Goal: Obtain resource: Download file/media

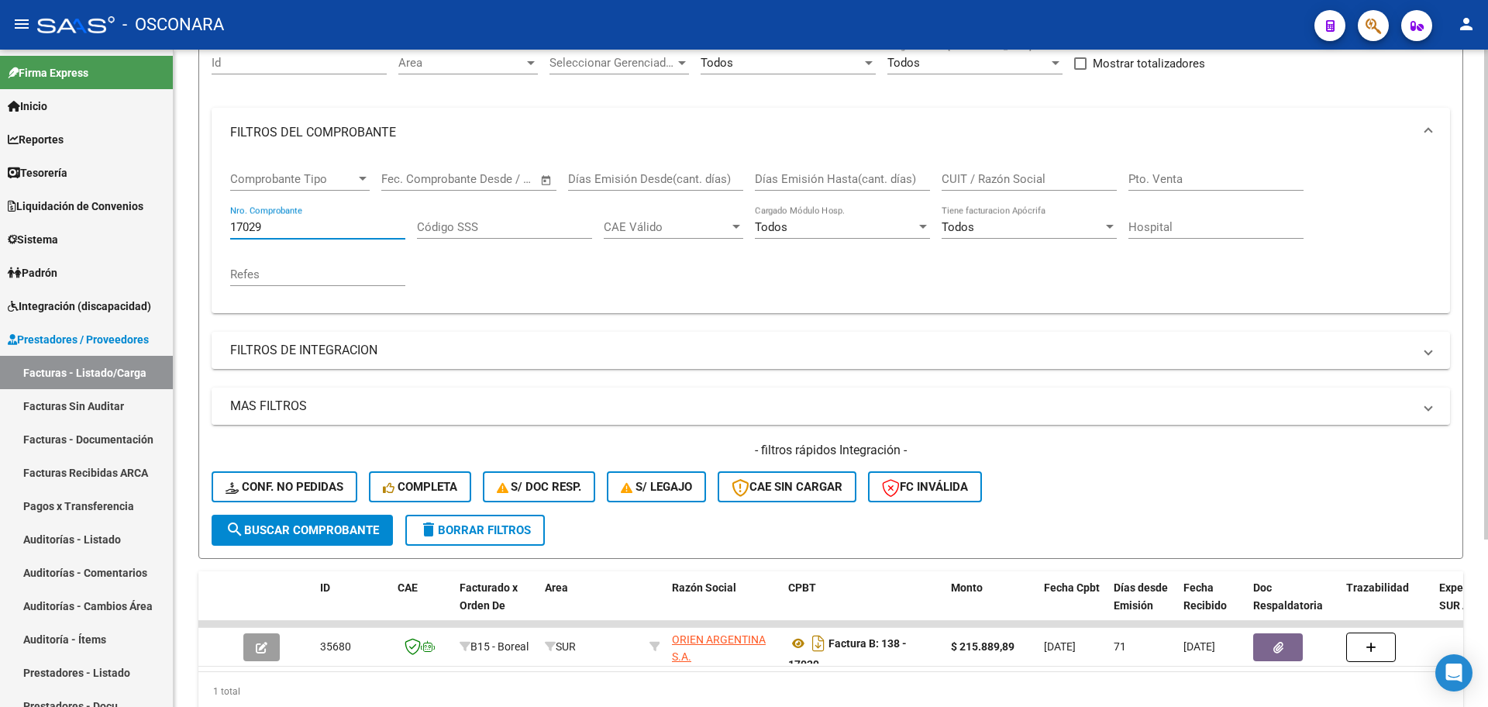
scroll to position [163, 0]
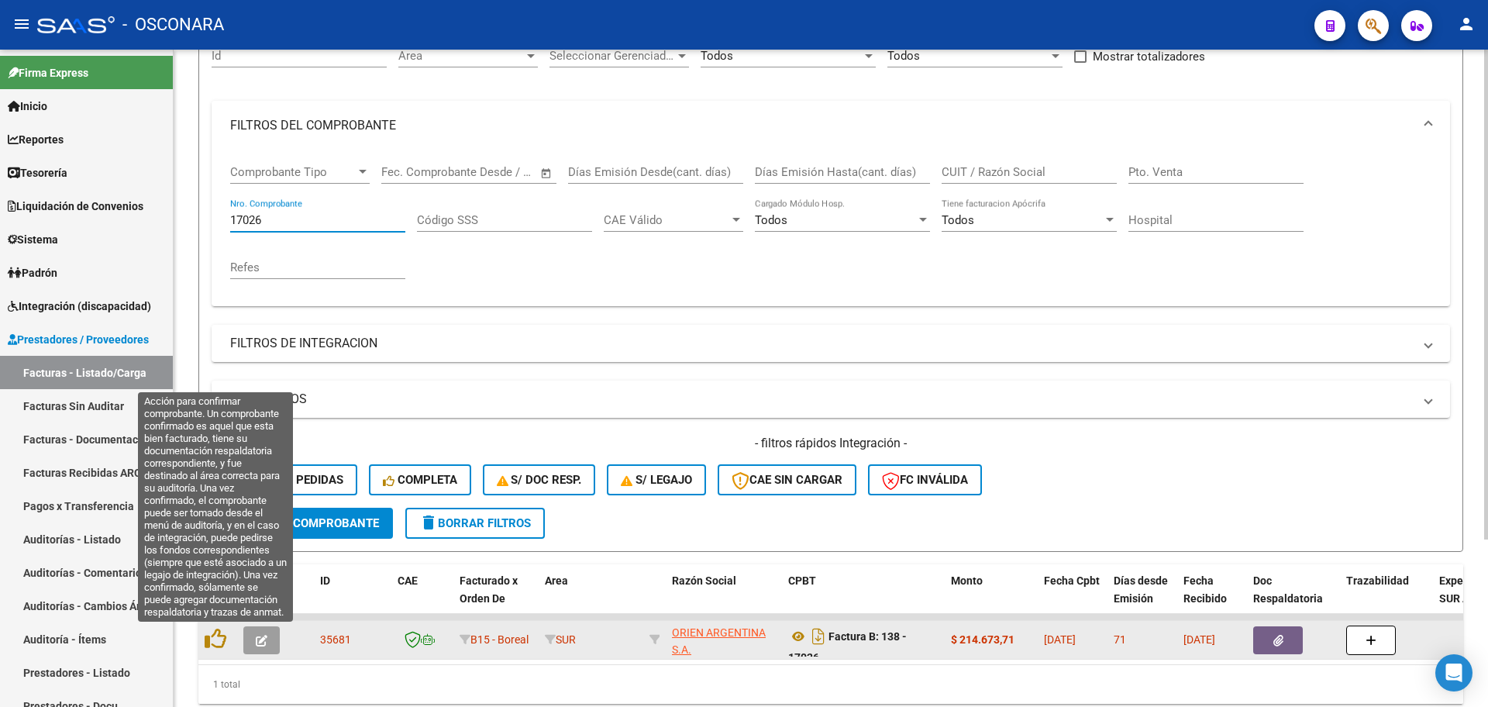
drag, startPoint x: 222, startPoint y: 641, endPoint x: 237, endPoint y: 640, distance: 15.6
click at [222, 641] on icon at bounding box center [216, 639] width 22 height 22
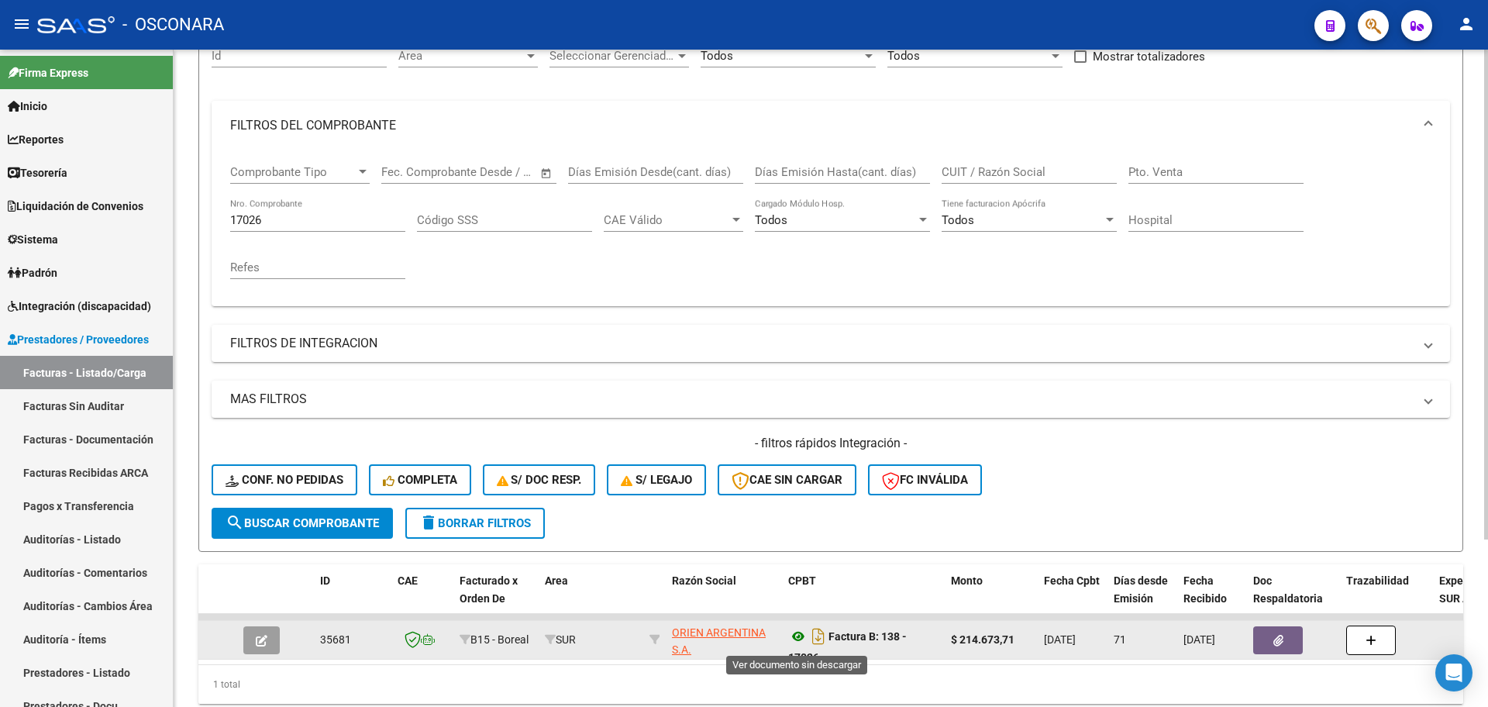
click at [800, 635] on icon at bounding box center [798, 636] width 20 height 19
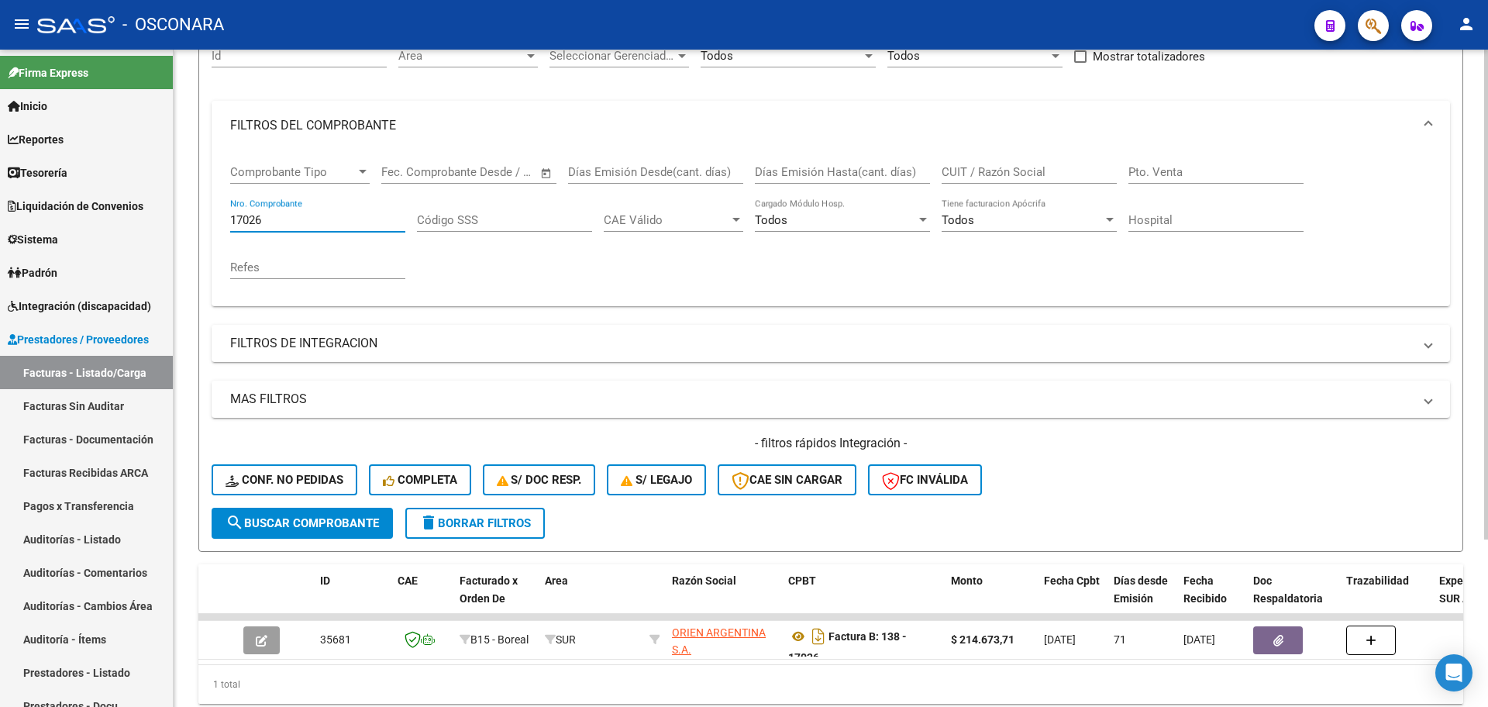
click at [285, 222] on input "17026" at bounding box center [317, 220] width 175 height 14
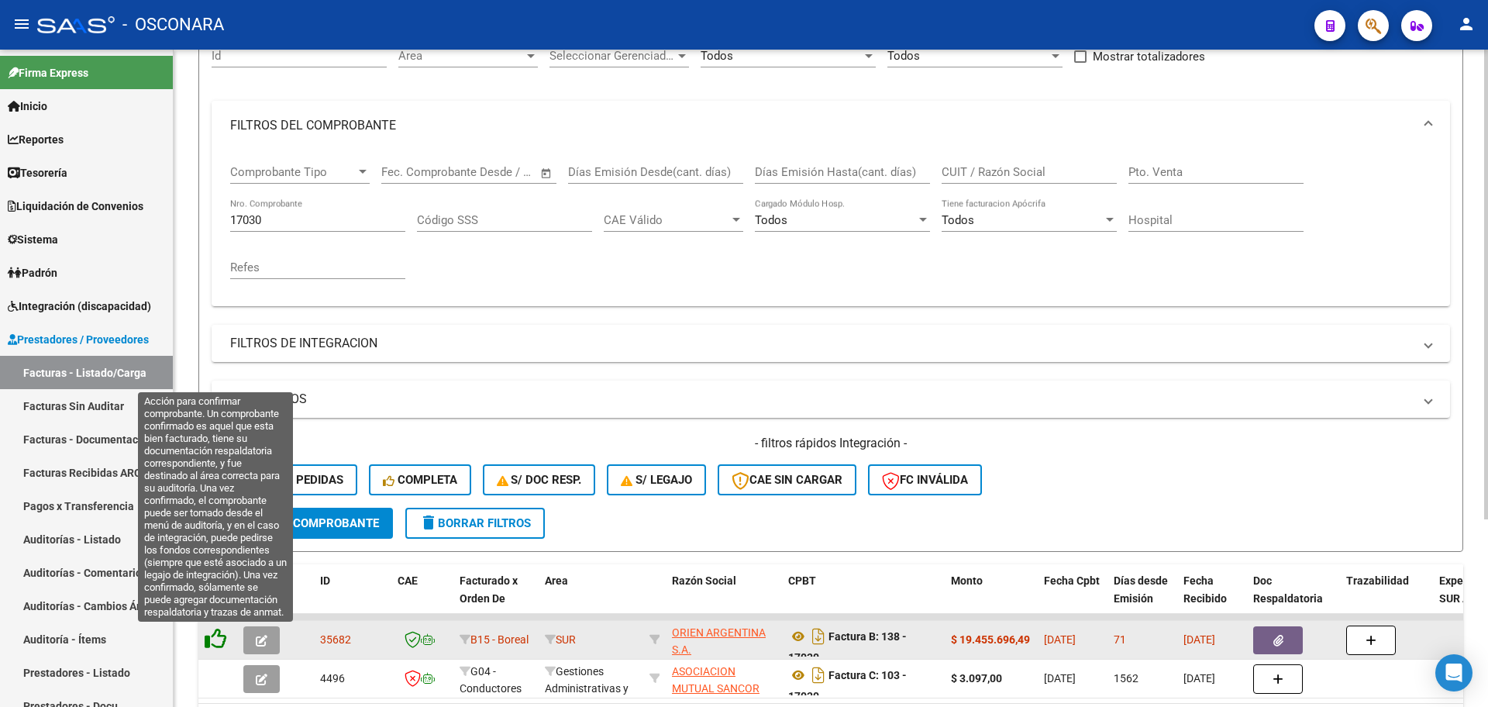
click at [213, 642] on icon at bounding box center [216, 639] width 22 height 22
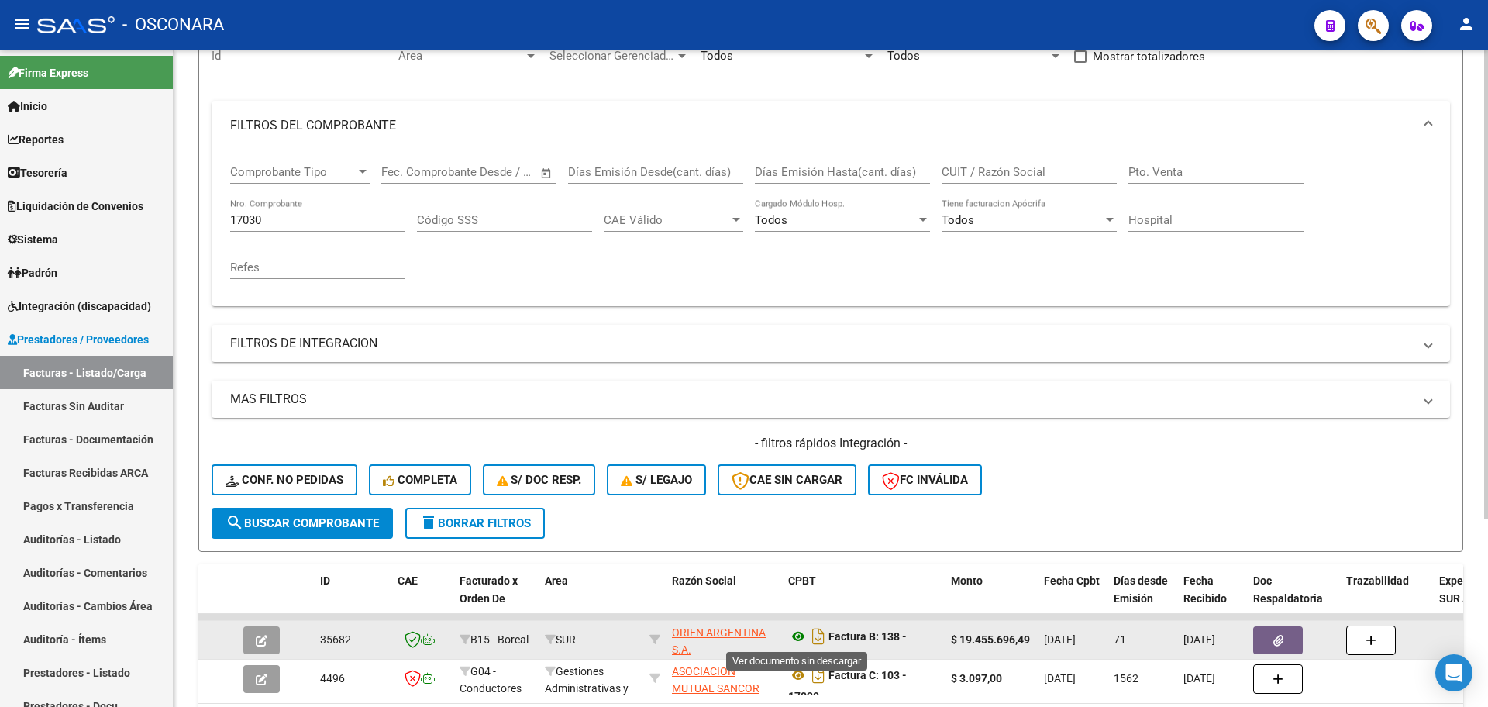
click at [796, 636] on icon at bounding box center [798, 636] width 20 height 19
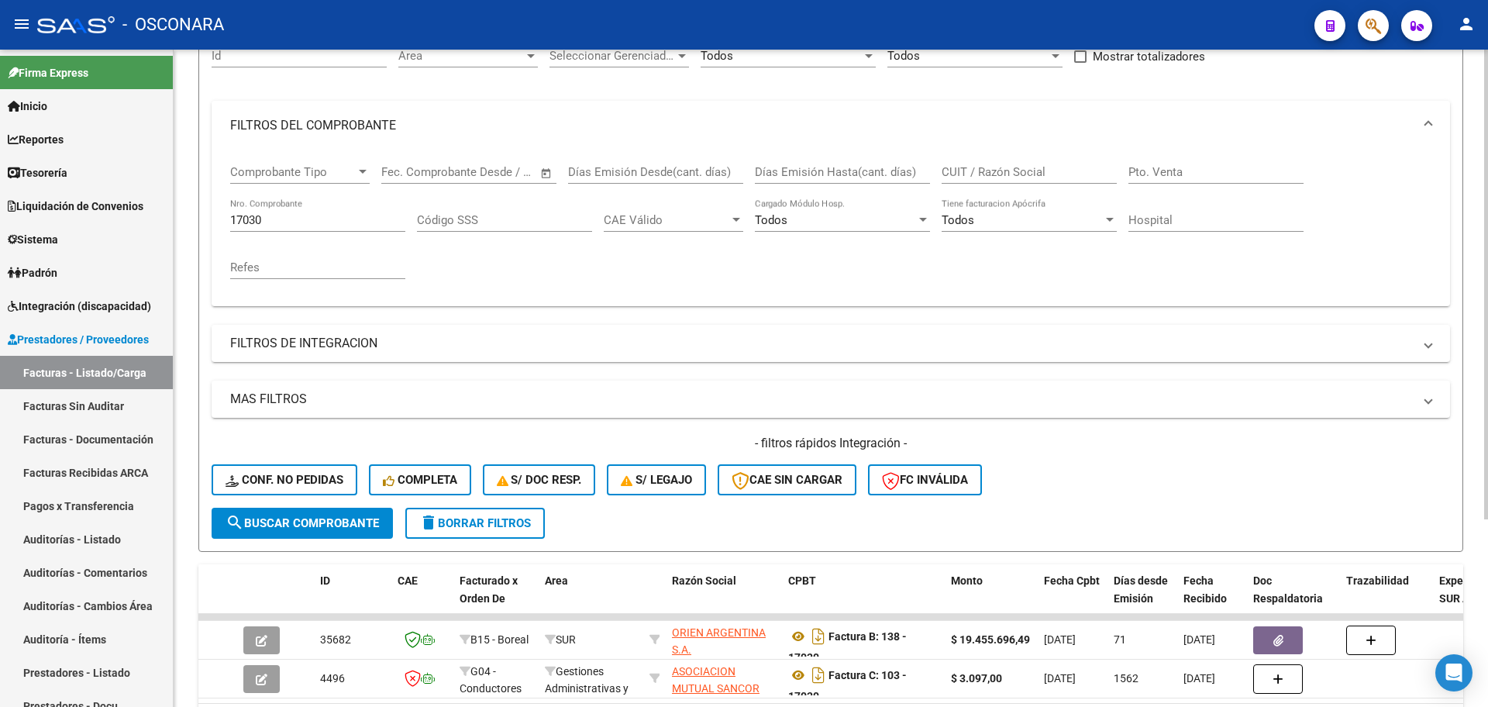
click at [345, 230] on div "17030 Nro. Comprobante" at bounding box center [317, 214] width 175 height 33
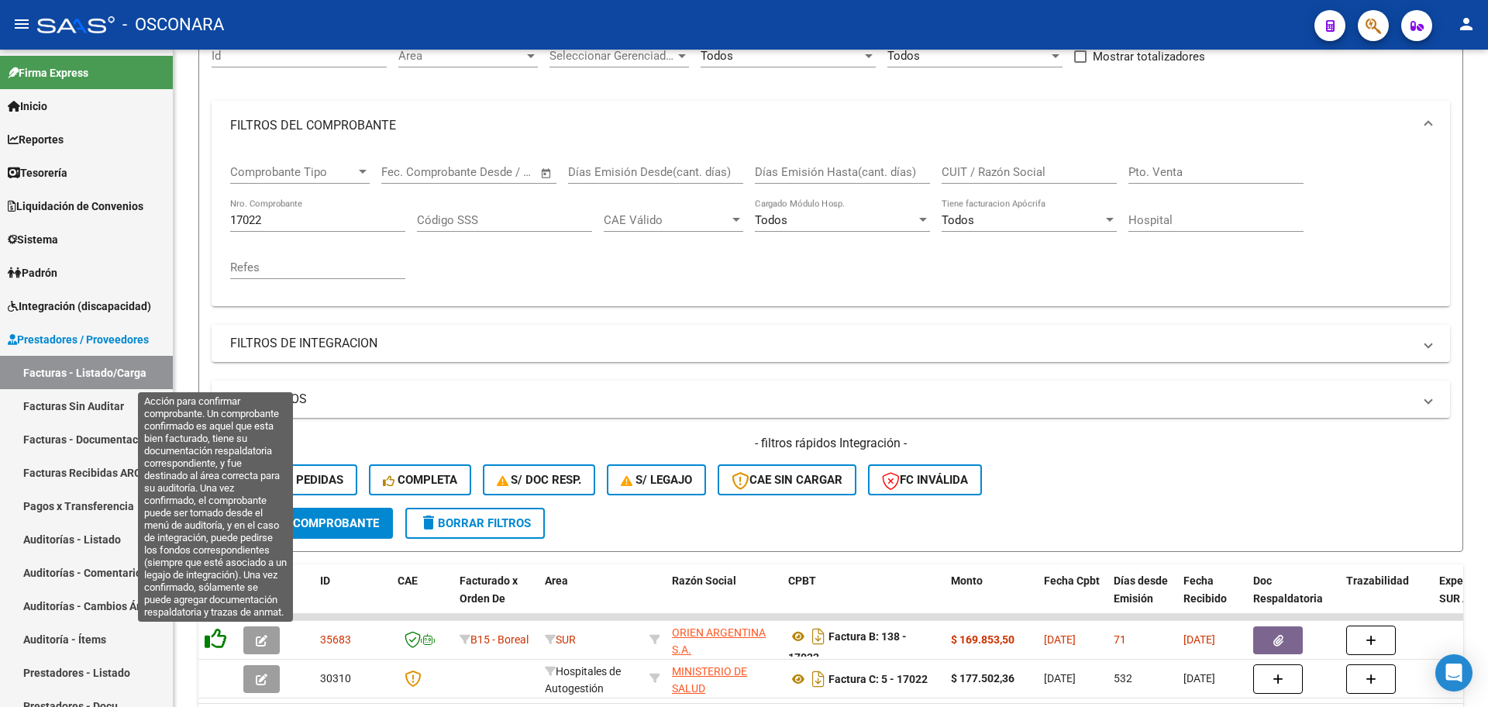
click at [219, 632] on icon at bounding box center [216, 639] width 22 height 22
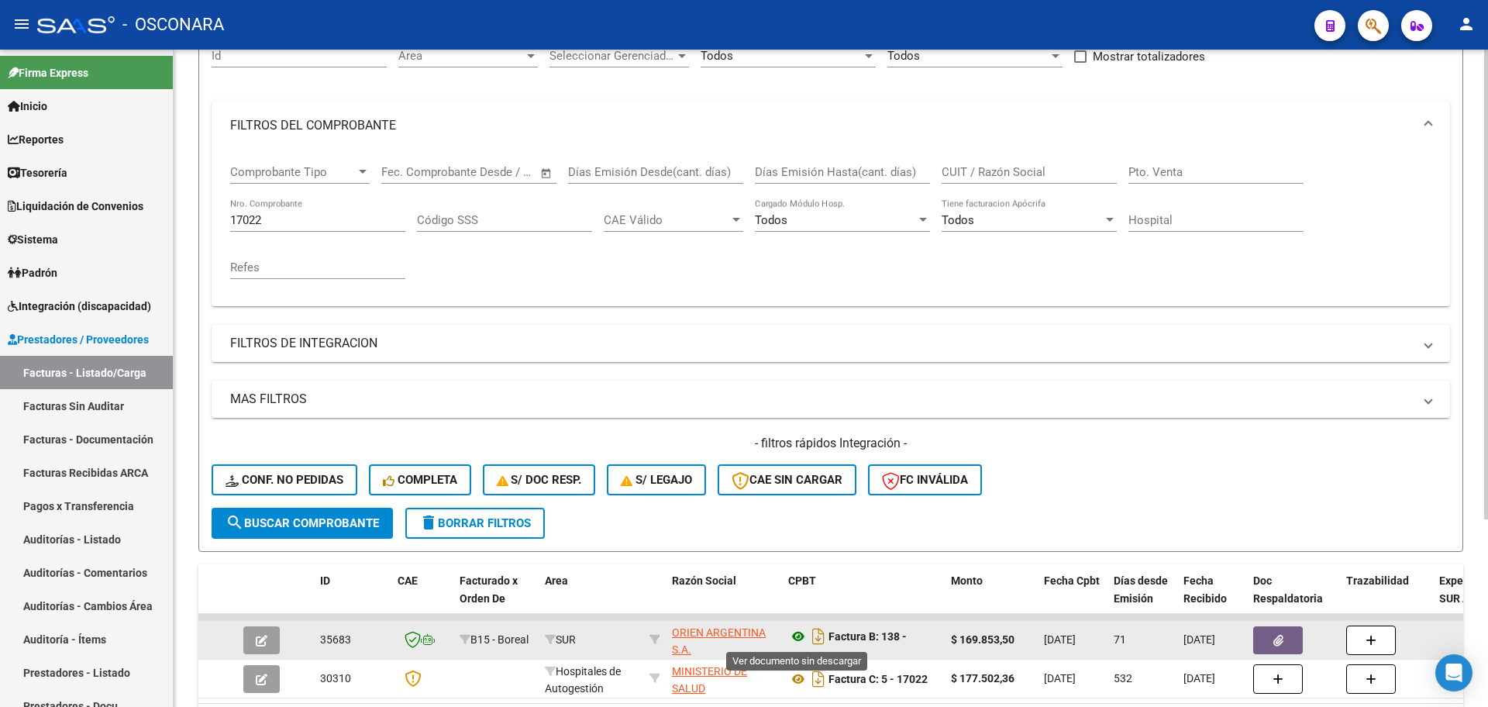
click at [803, 633] on icon at bounding box center [798, 636] width 20 height 19
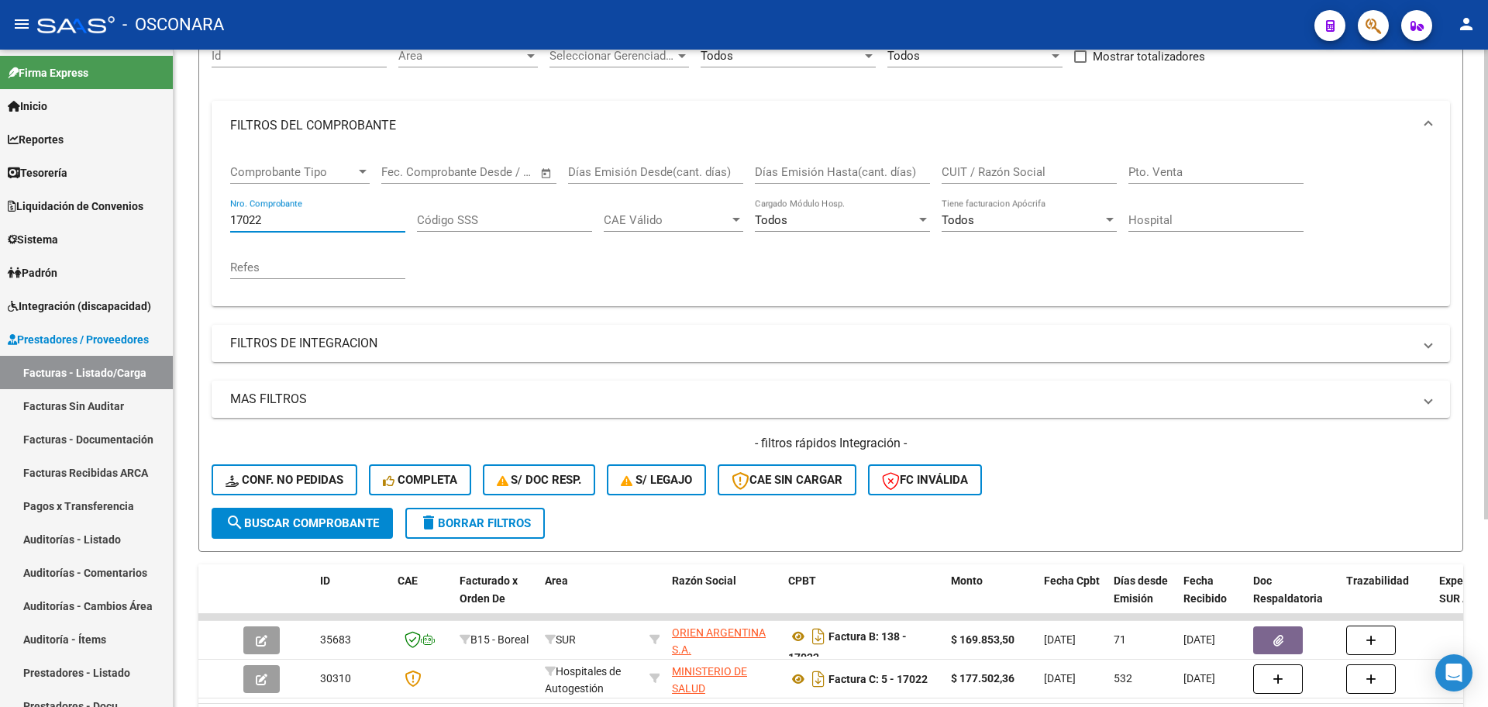
click at [309, 217] on input "17022" at bounding box center [317, 220] width 175 height 14
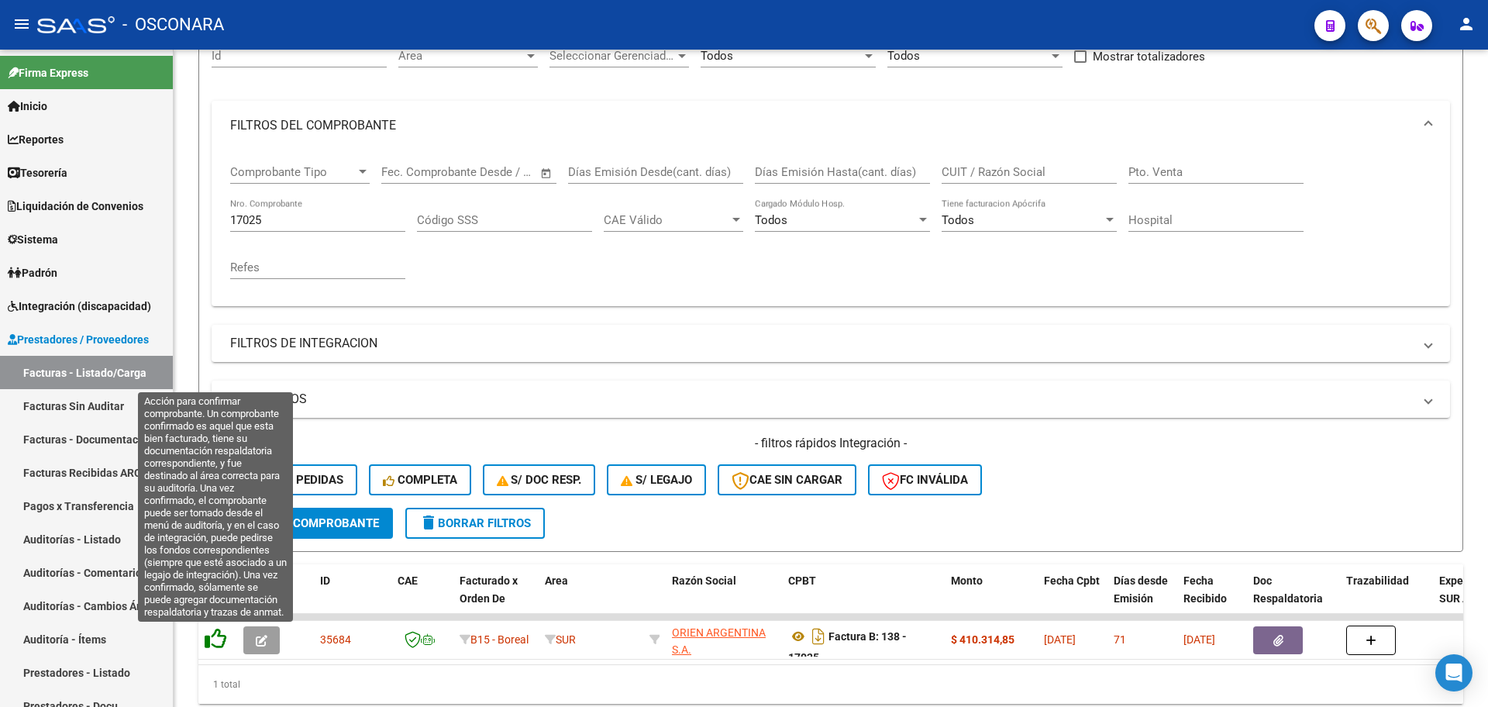
click at [217, 633] on icon at bounding box center [216, 639] width 22 height 22
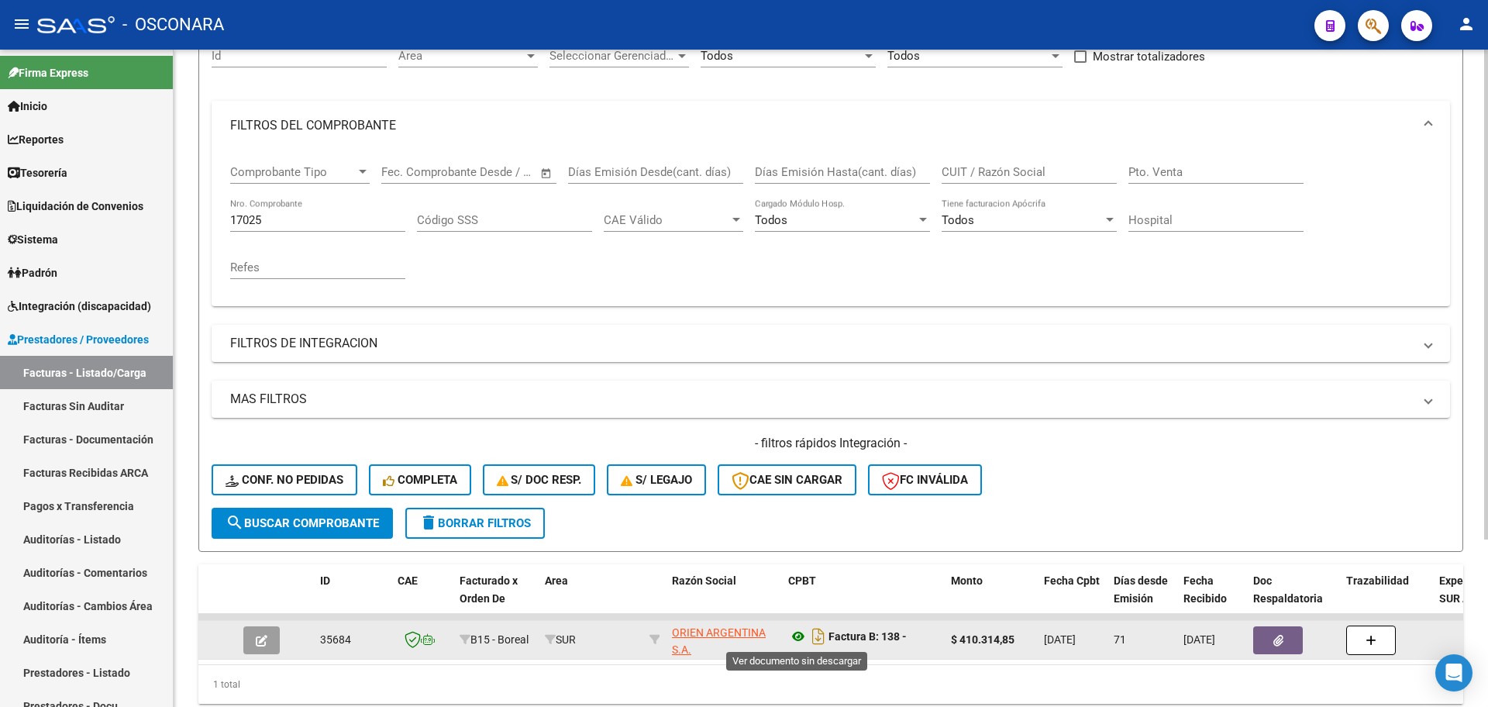
click at [800, 636] on icon at bounding box center [798, 636] width 20 height 19
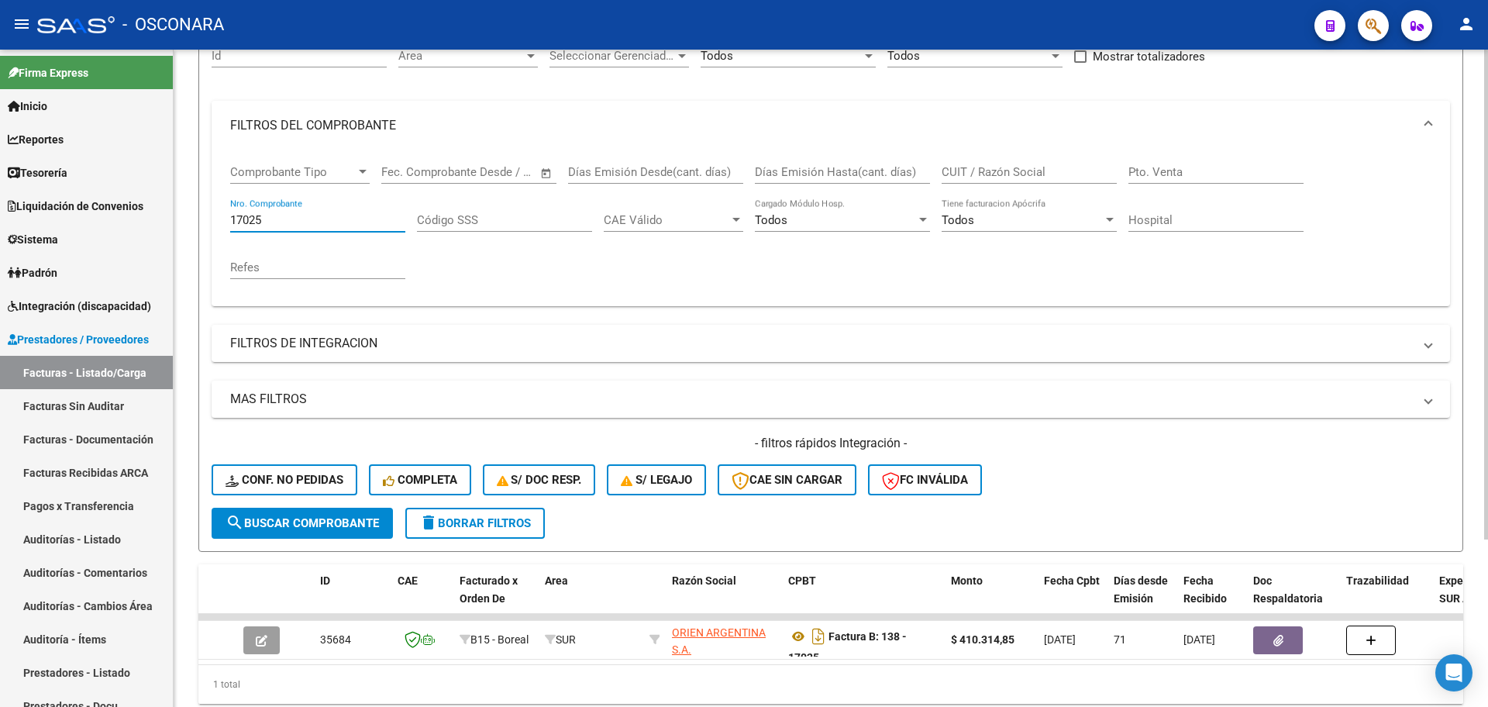
click at [306, 222] on input "17025" at bounding box center [317, 220] width 175 height 14
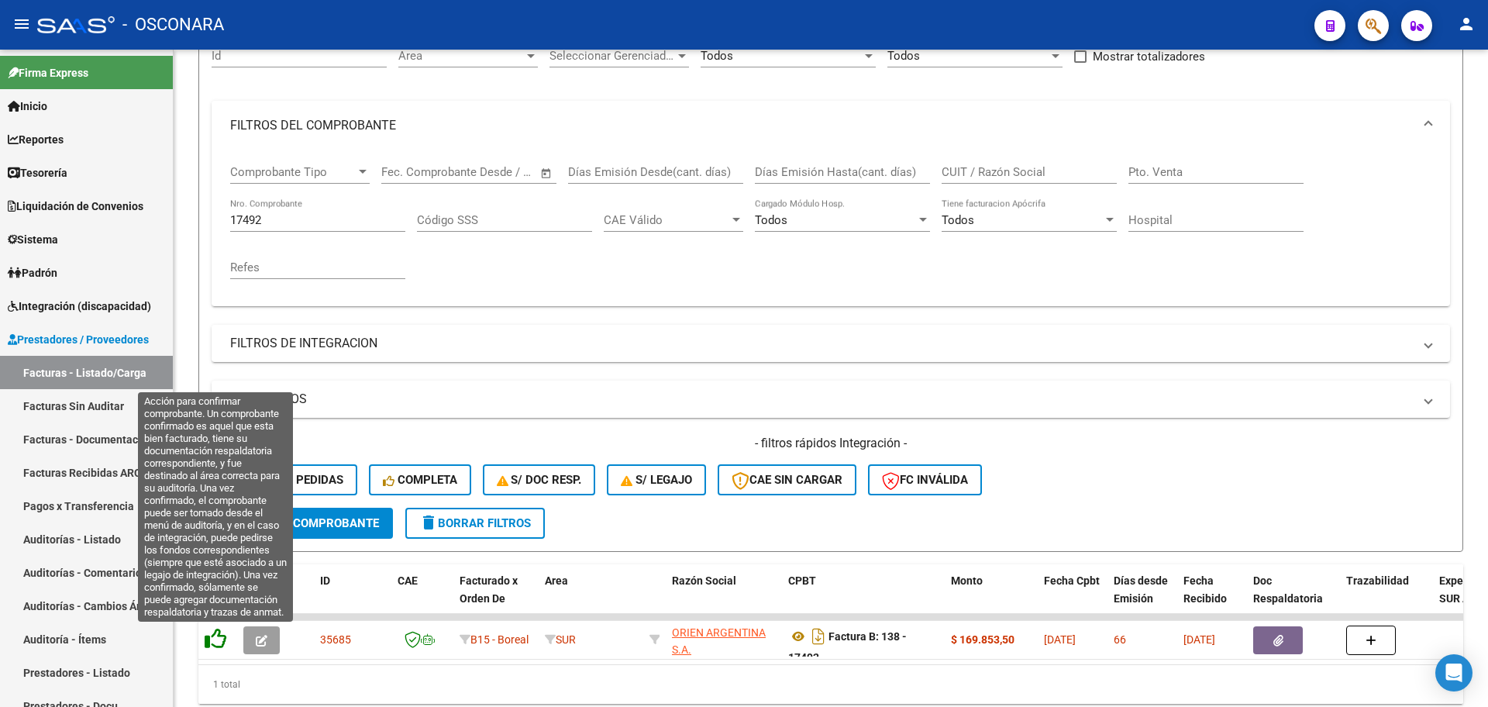
click at [214, 639] on icon at bounding box center [216, 639] width 22 height 22
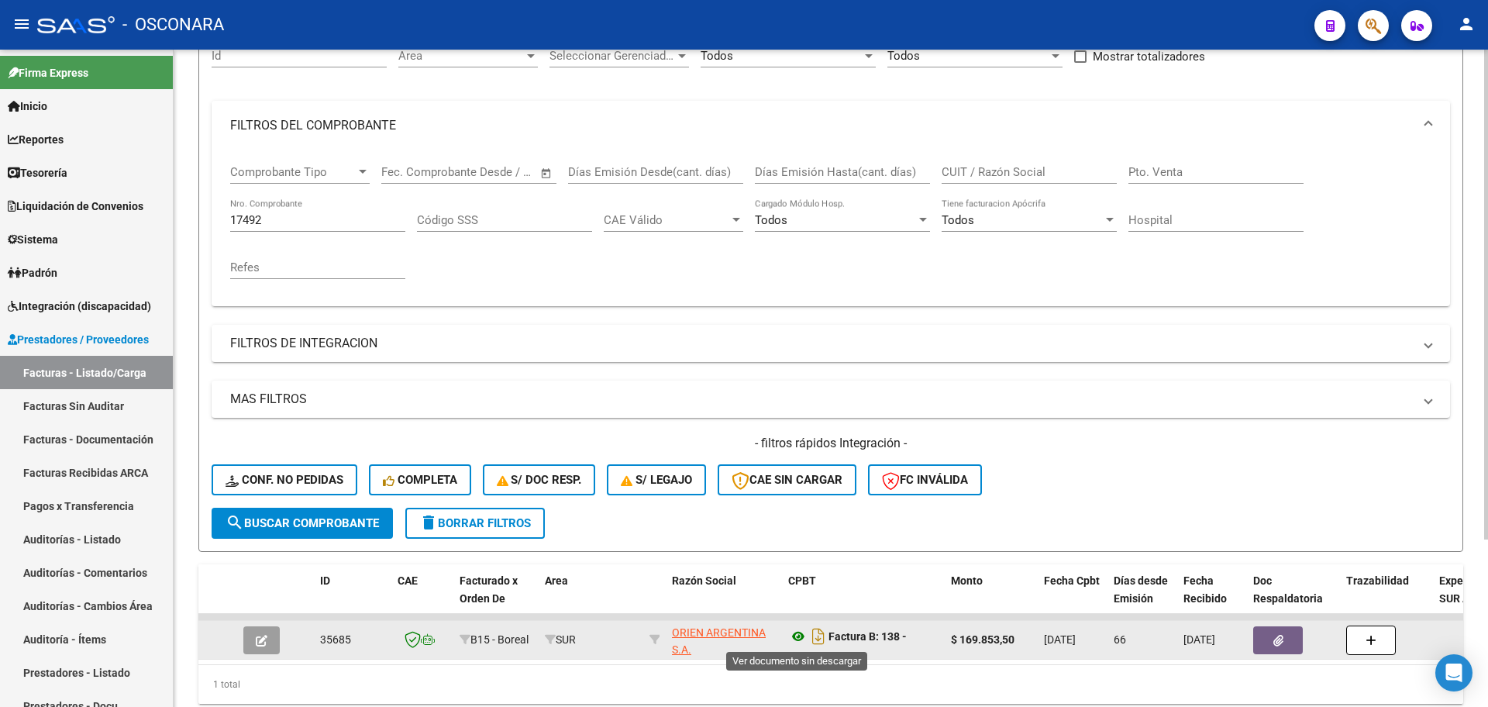
click at [798, 629] on icon at bounding box center [798, 636] width 20 height 19
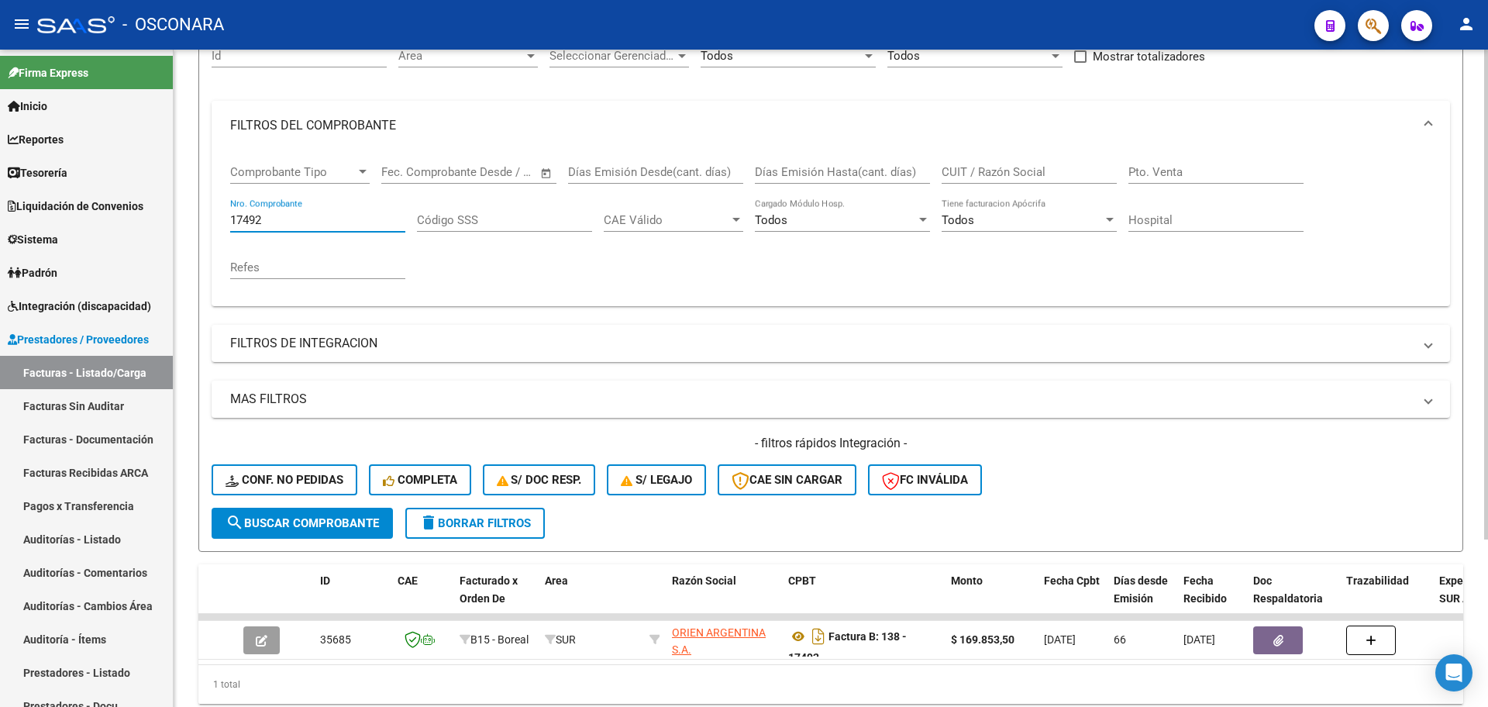
click at [341, 222] on input "17492" at bounding box center [317, 220] width 175 height 14
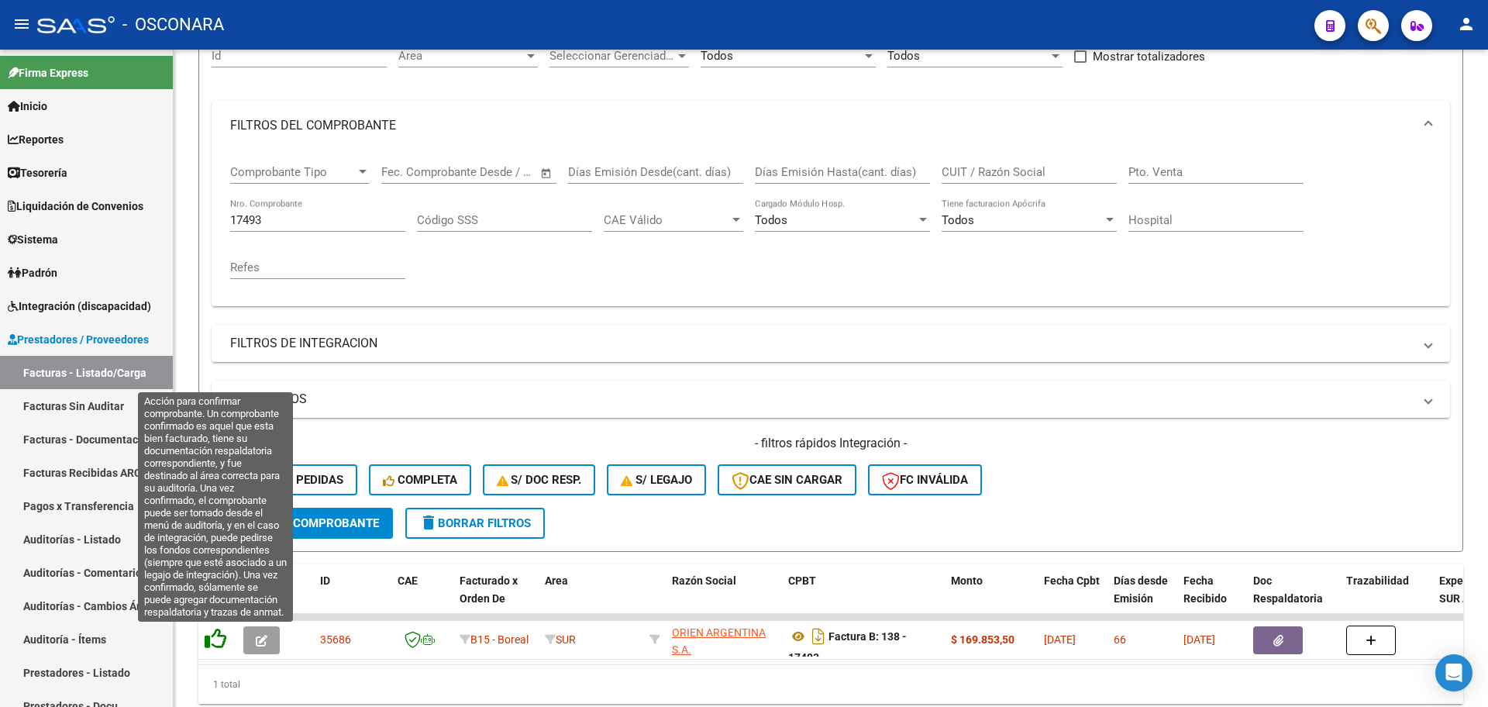
click at [222, 632] on icon at bounding box center [216, 639] width 22 height 22
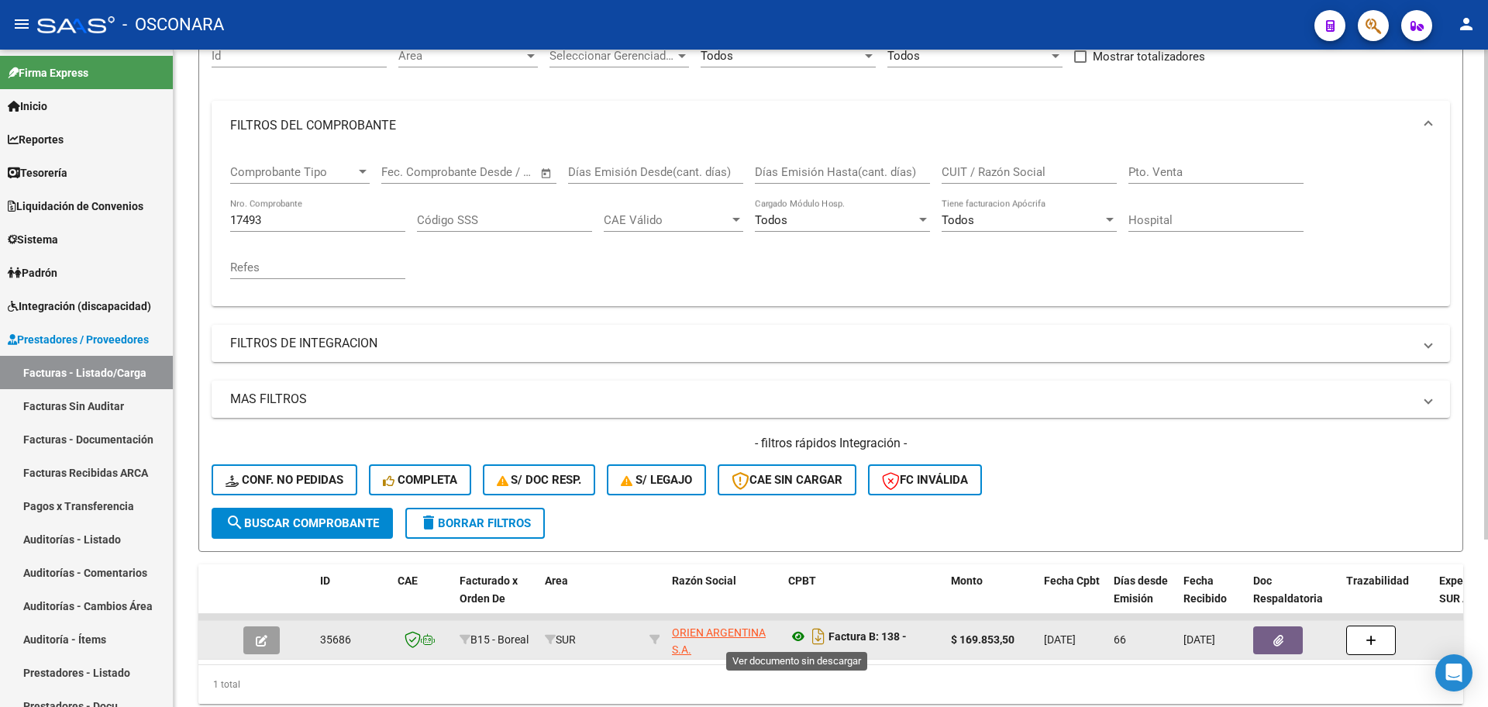
click at [797, 635] on icon at bounding box center [798, 636] width 20 height 19
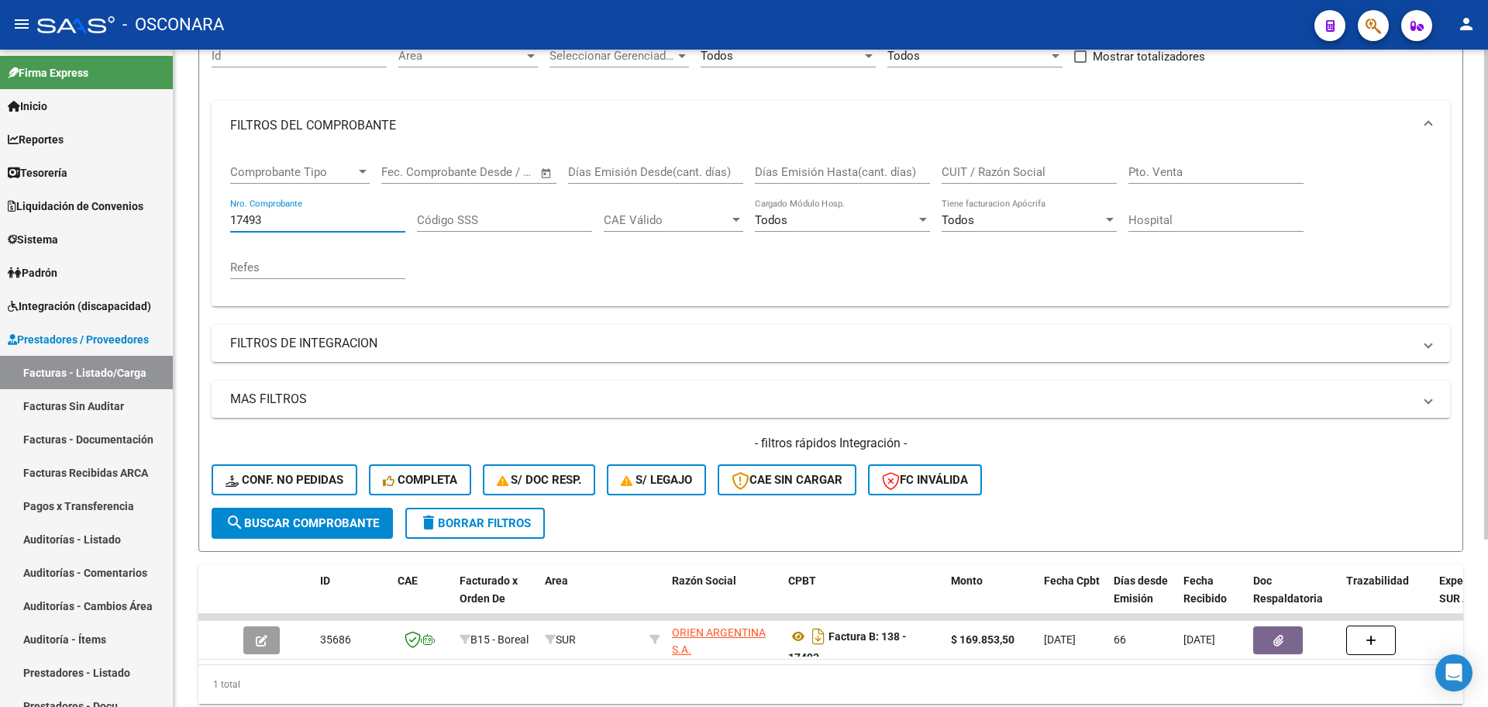
click at [295, 218] on input "17493" at bounding box center [317, 220] width 175 height 14
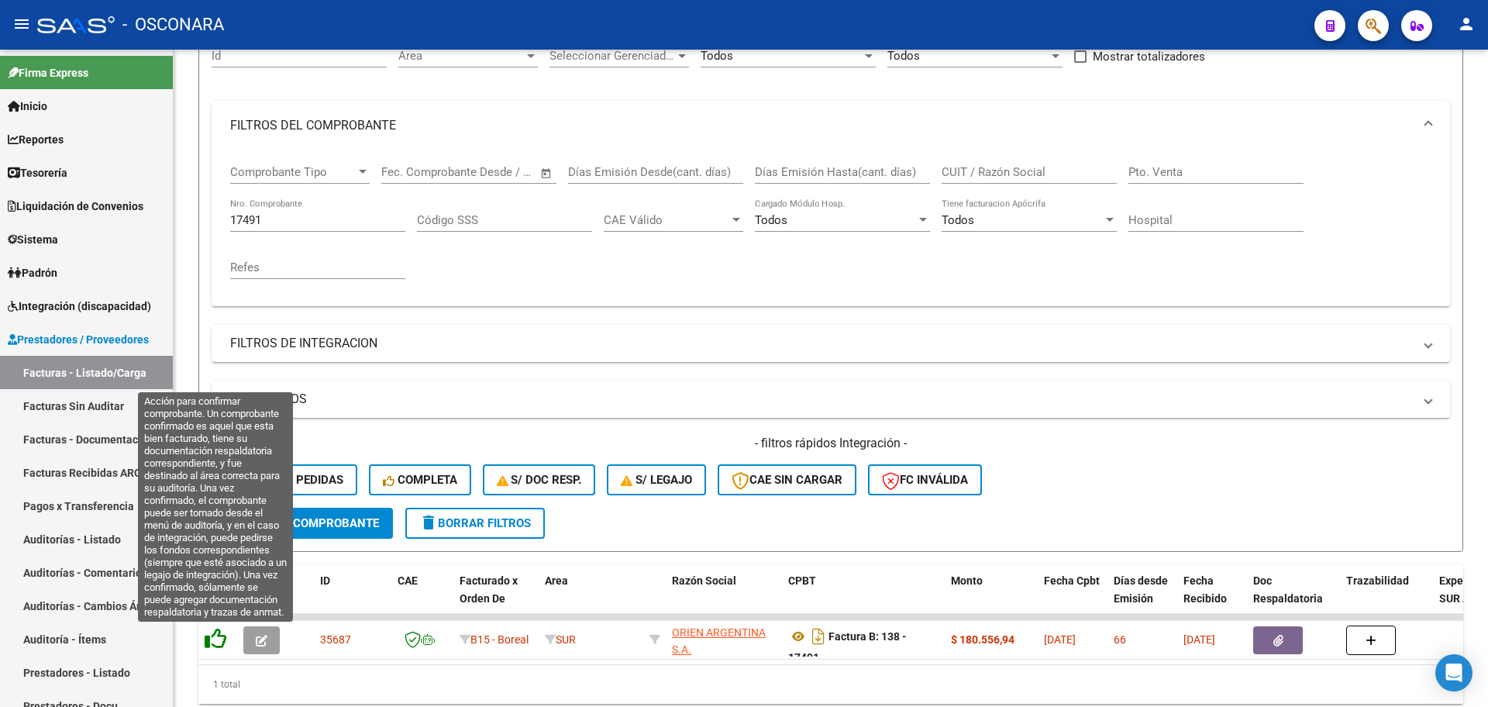
click at [219, 638] on icon at bounding box center [216, 639] width 22 height 22
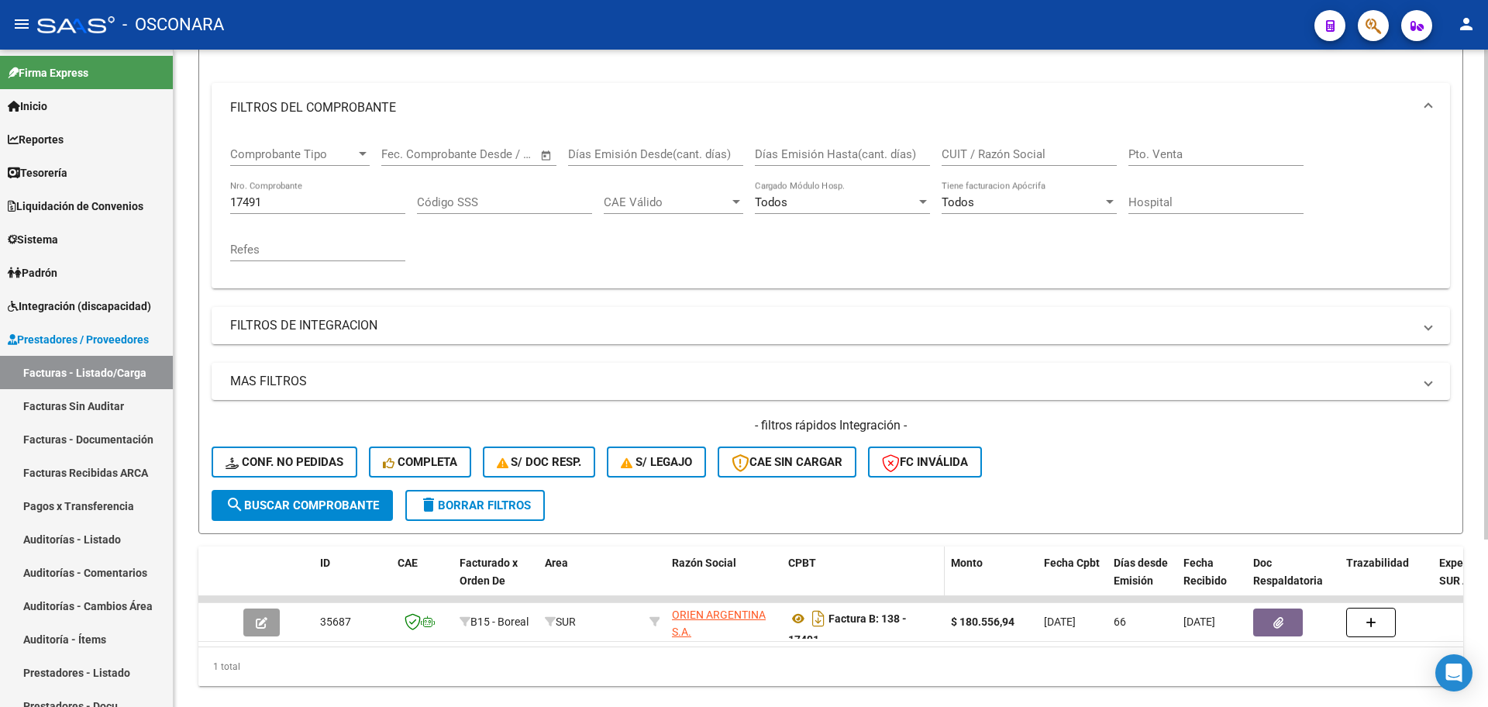
scroll to position [224, 0]
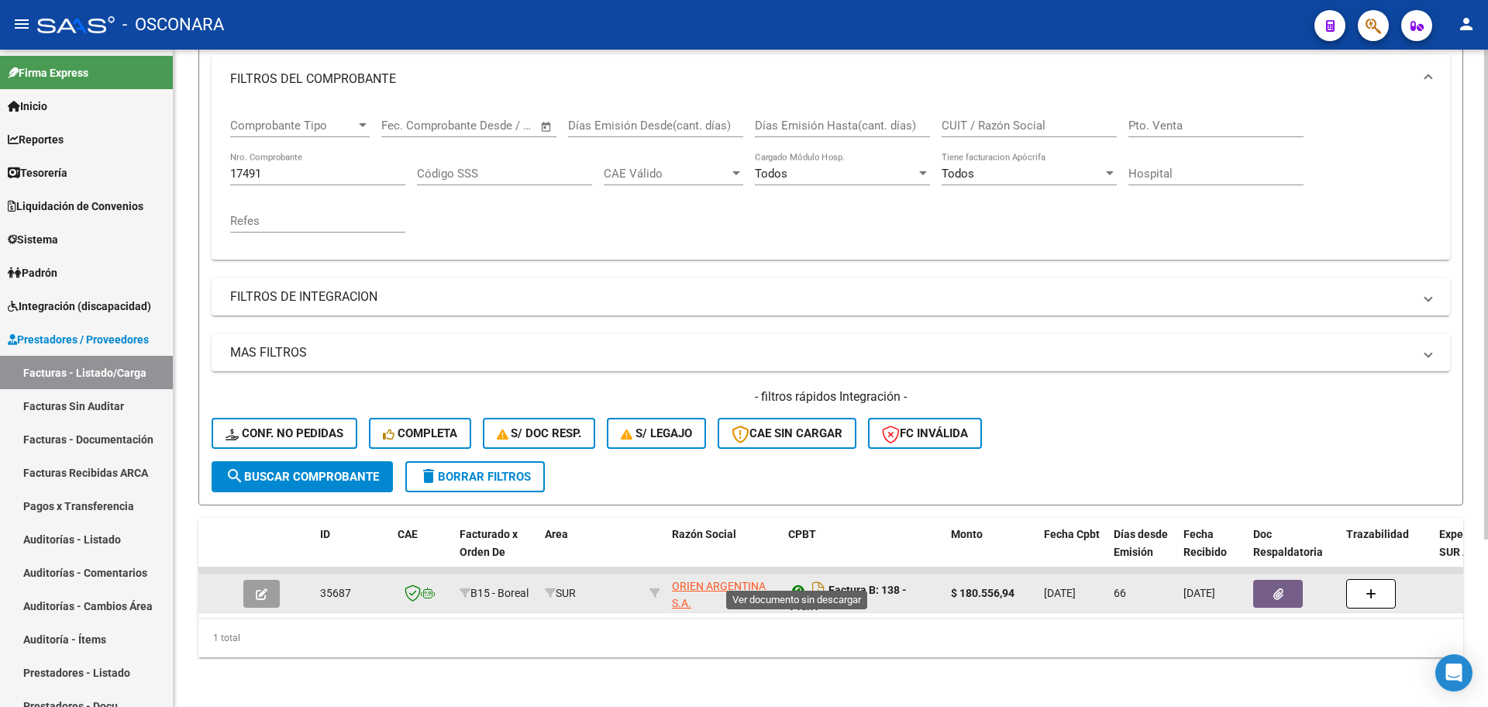
click at [797, 581] on icon at bounding box center [798, 590] width 20 height 19
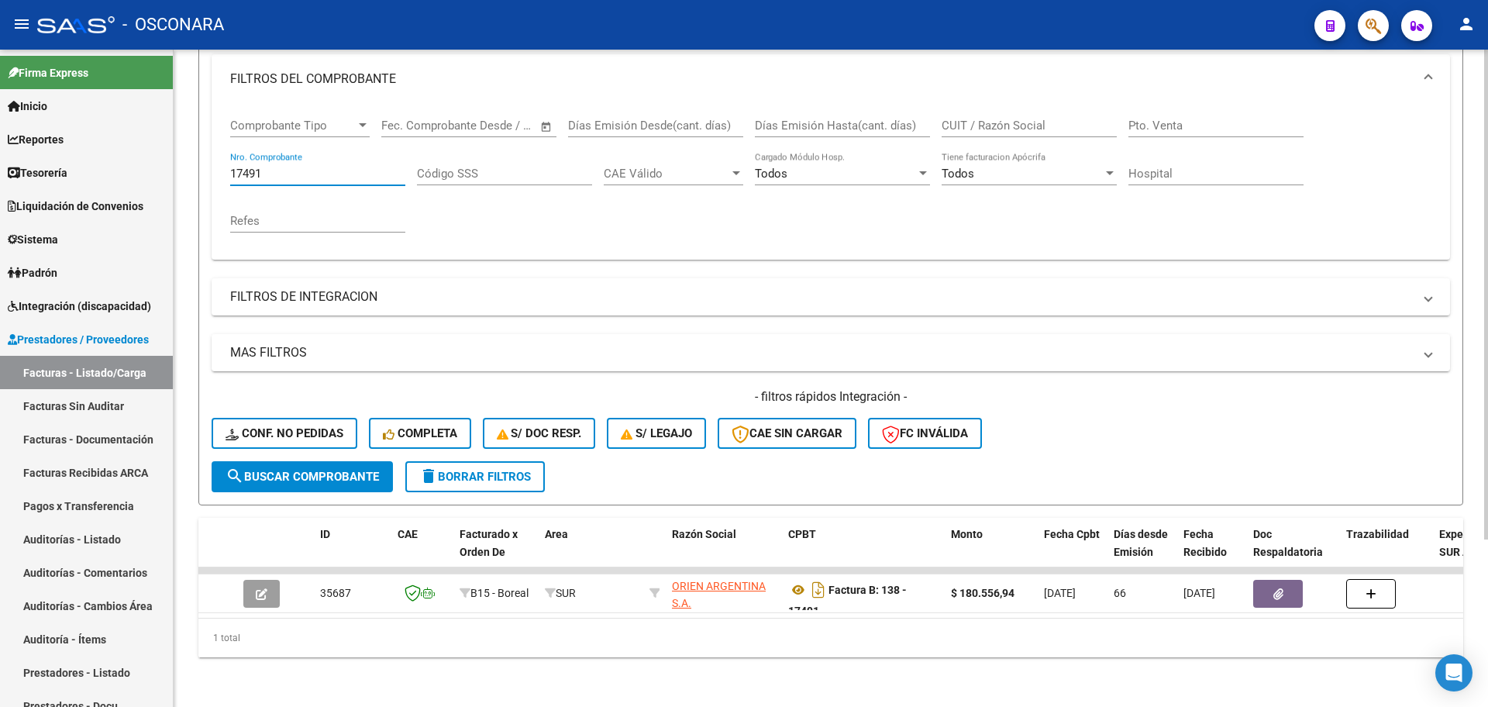
click at [288, 167] on input "17491" at bounding box center [317, 174] width 175 height 14
type input "1"
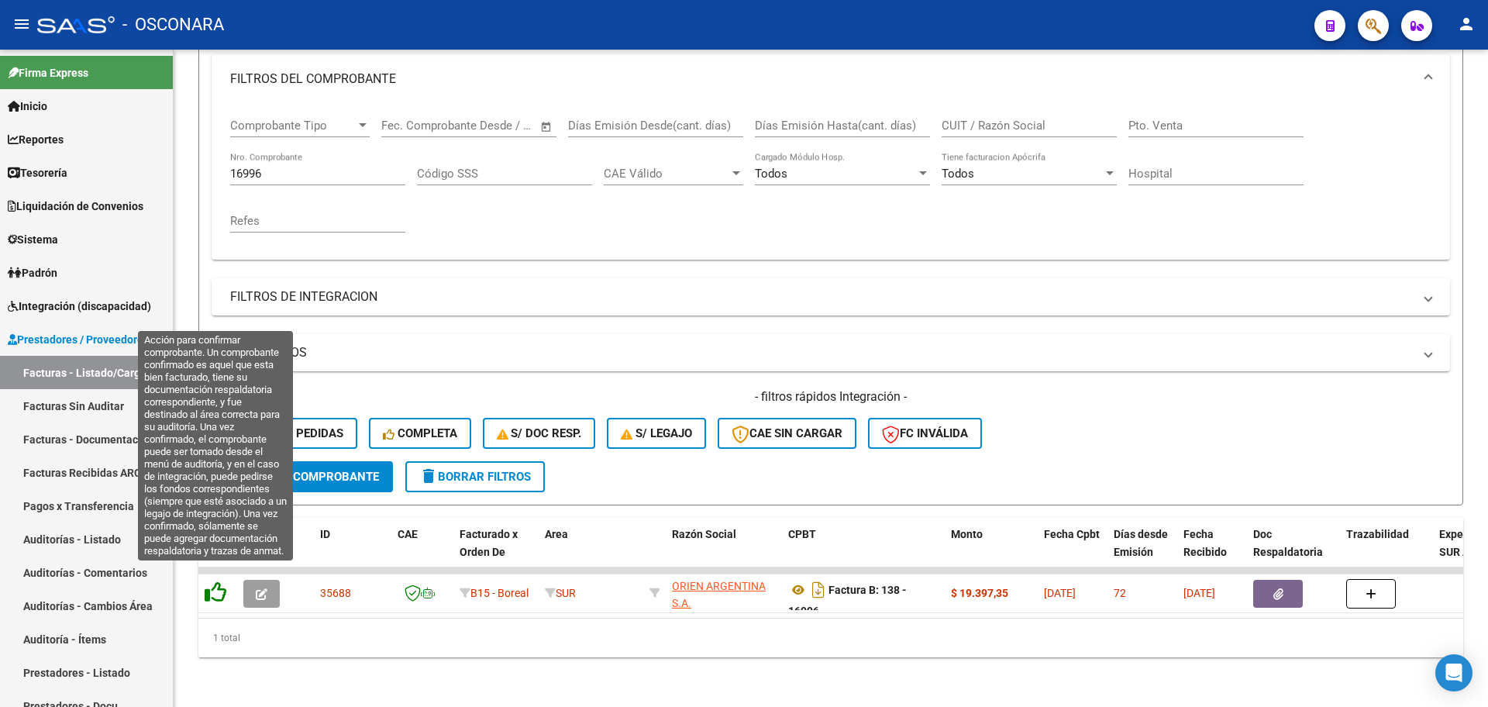
click at [221, 581] on icon at bounding box center [216, 592] width 22 height 22
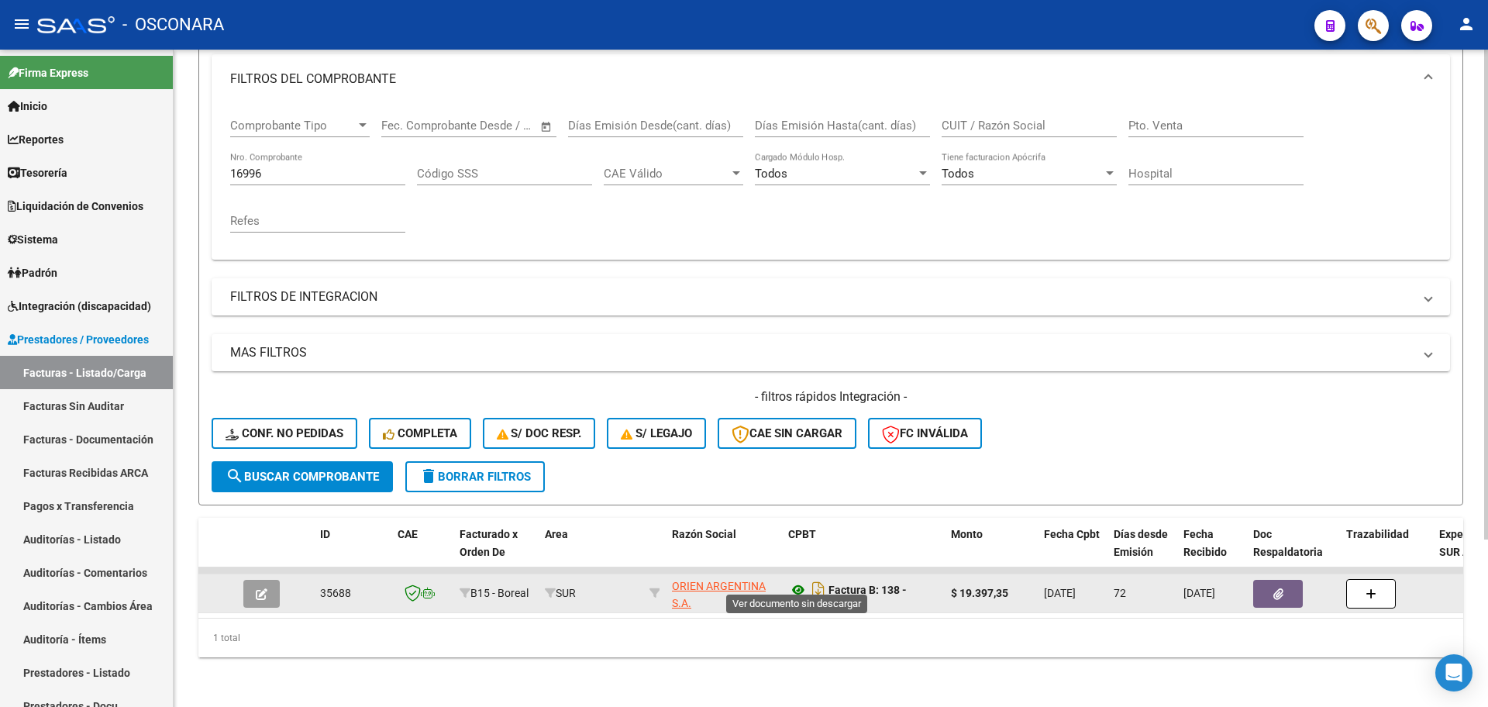
click at [802, 581] on icon at bounding box center [798, 590] width 20 height 19
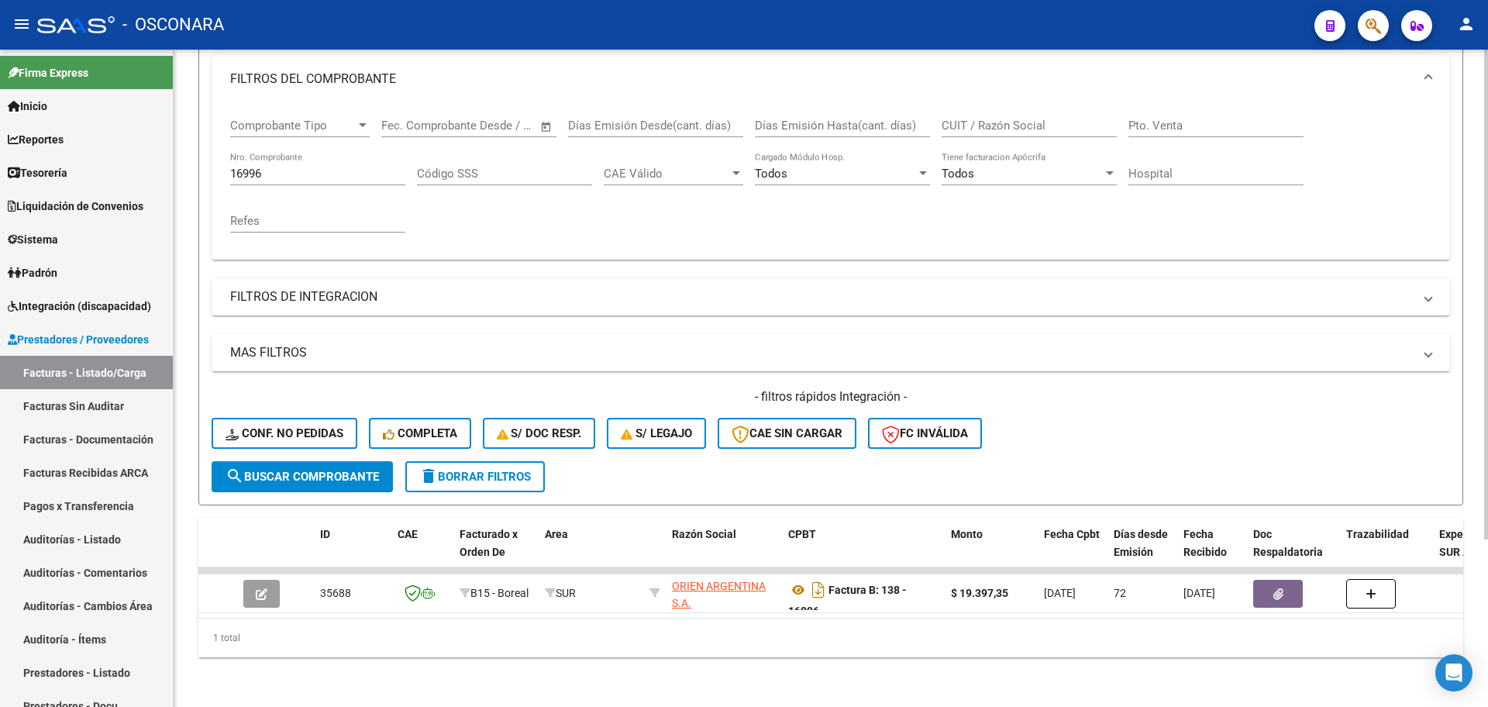
click at [295, 167] on input "16996" at bounding box center [317, 174] width 175 height 14
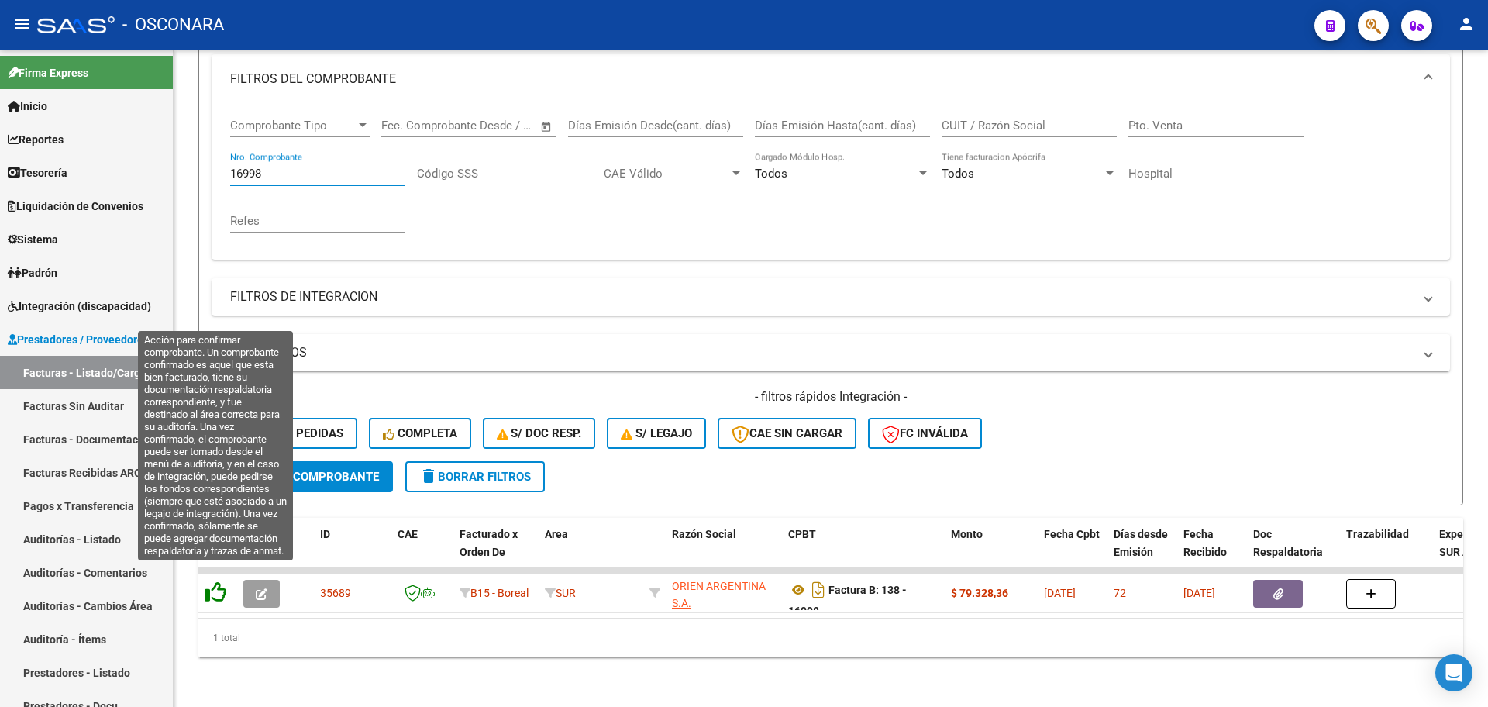
click at [212, 581] on icon at bounding box center [216, 592] width 22 height 22
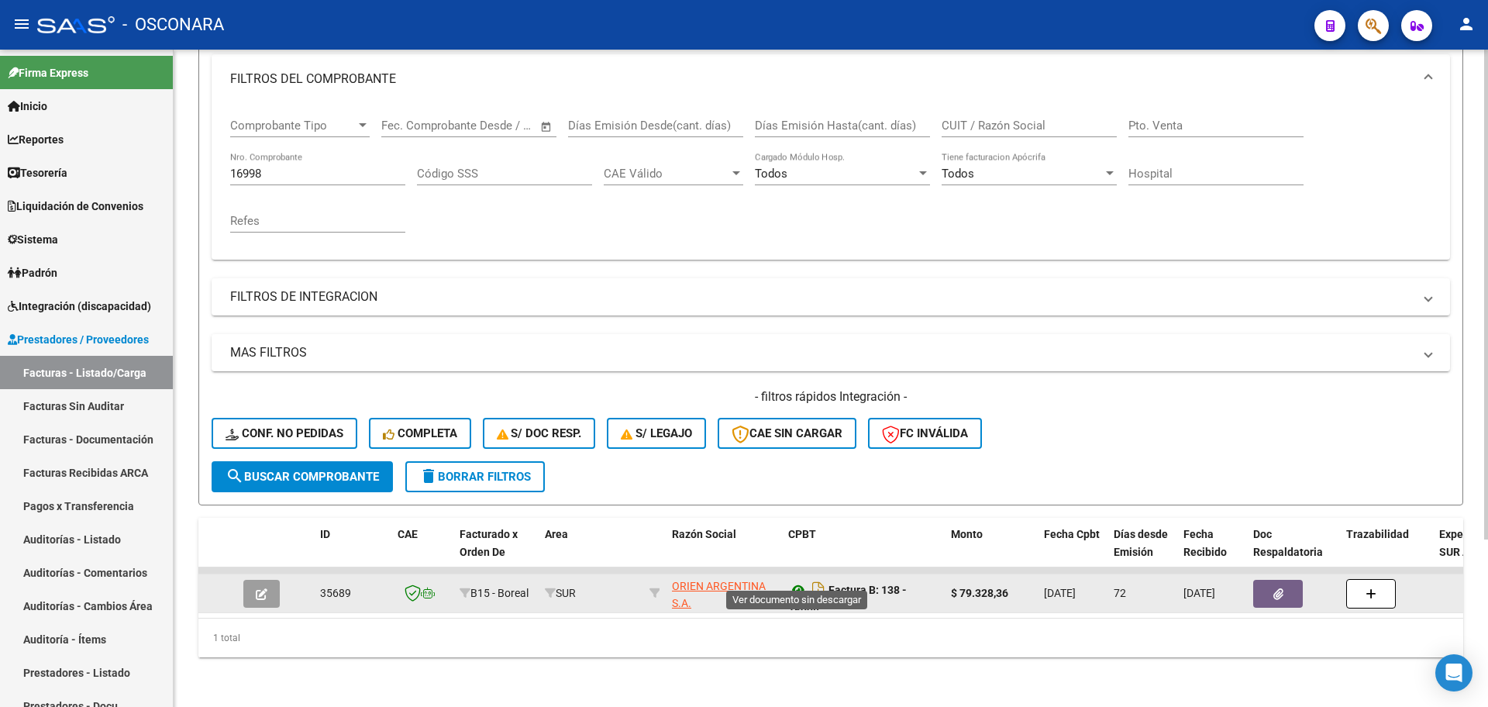
click at [798, 581] on icon at bounding box center [798, 590] width 20 height 19
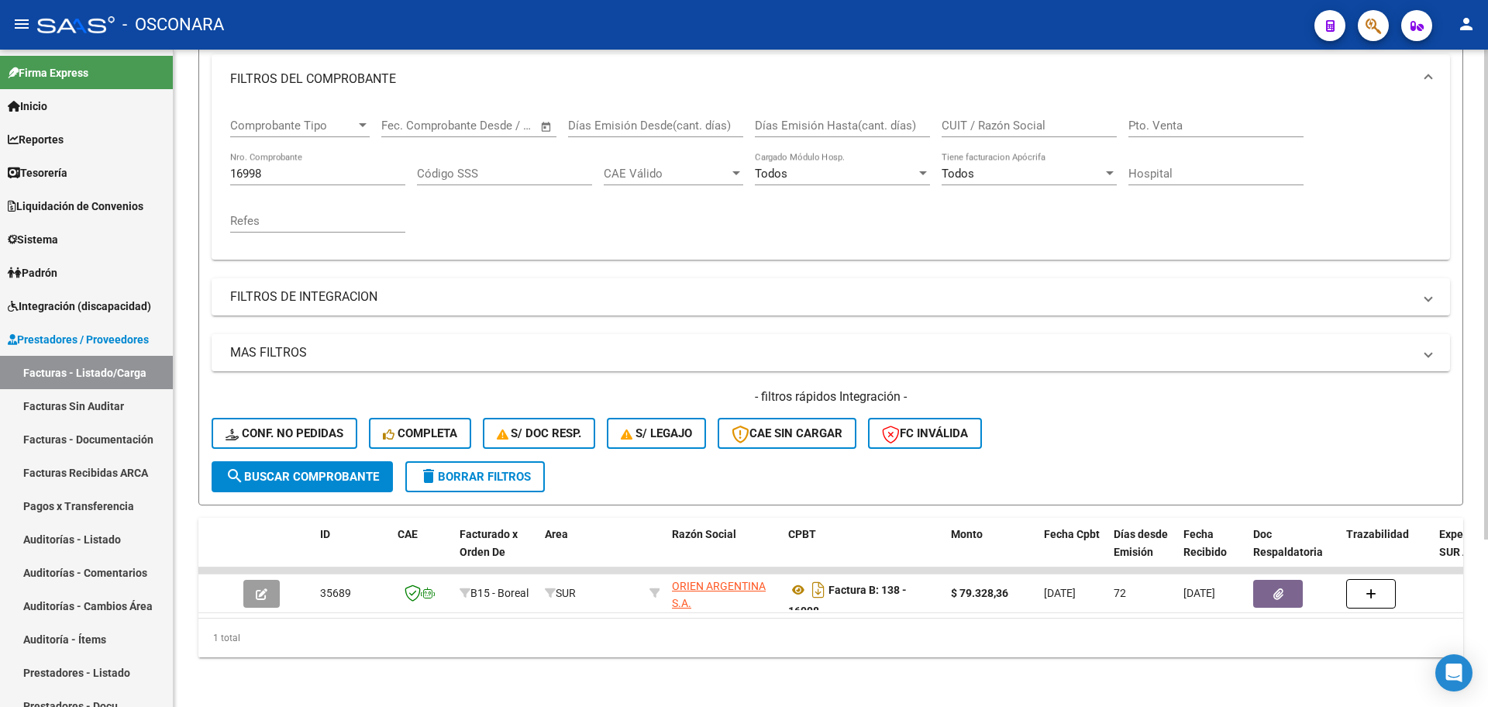
click at [274, 167] on input "16998" at bounding box center [317, 174] width 175 height 14
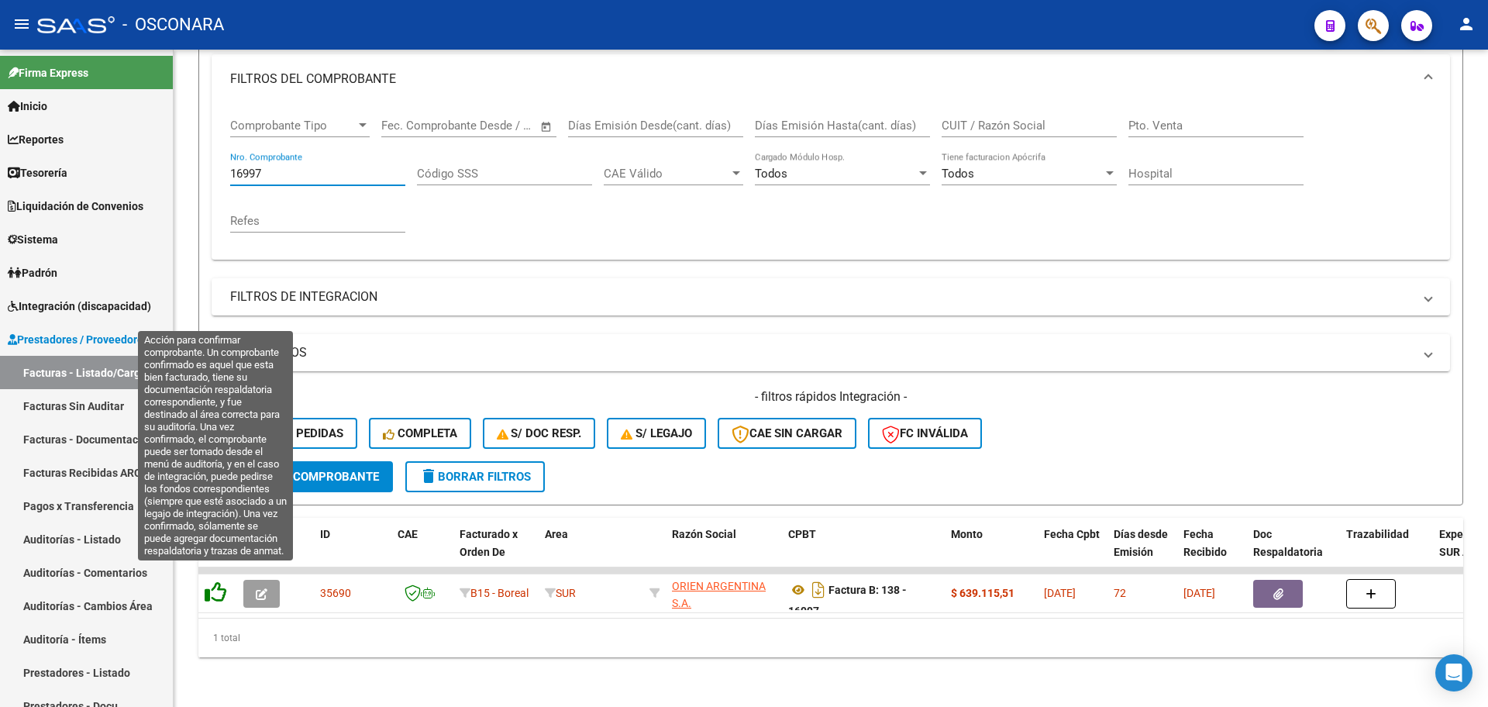
click at [216, 585] on icon at bounding box center [216, 592] width 22 height 22
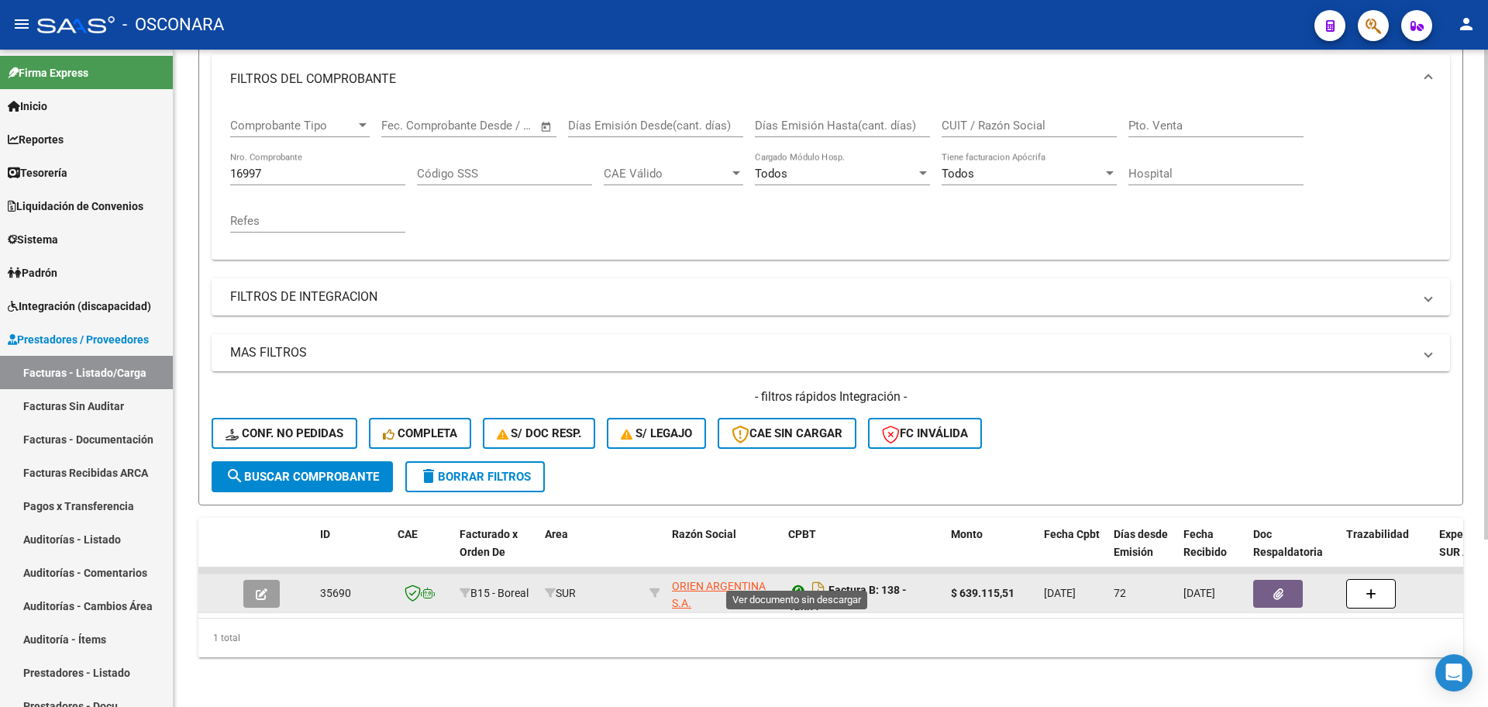
click at [801, 581] on icon at bounding box center [798, 590] width 20 height 19
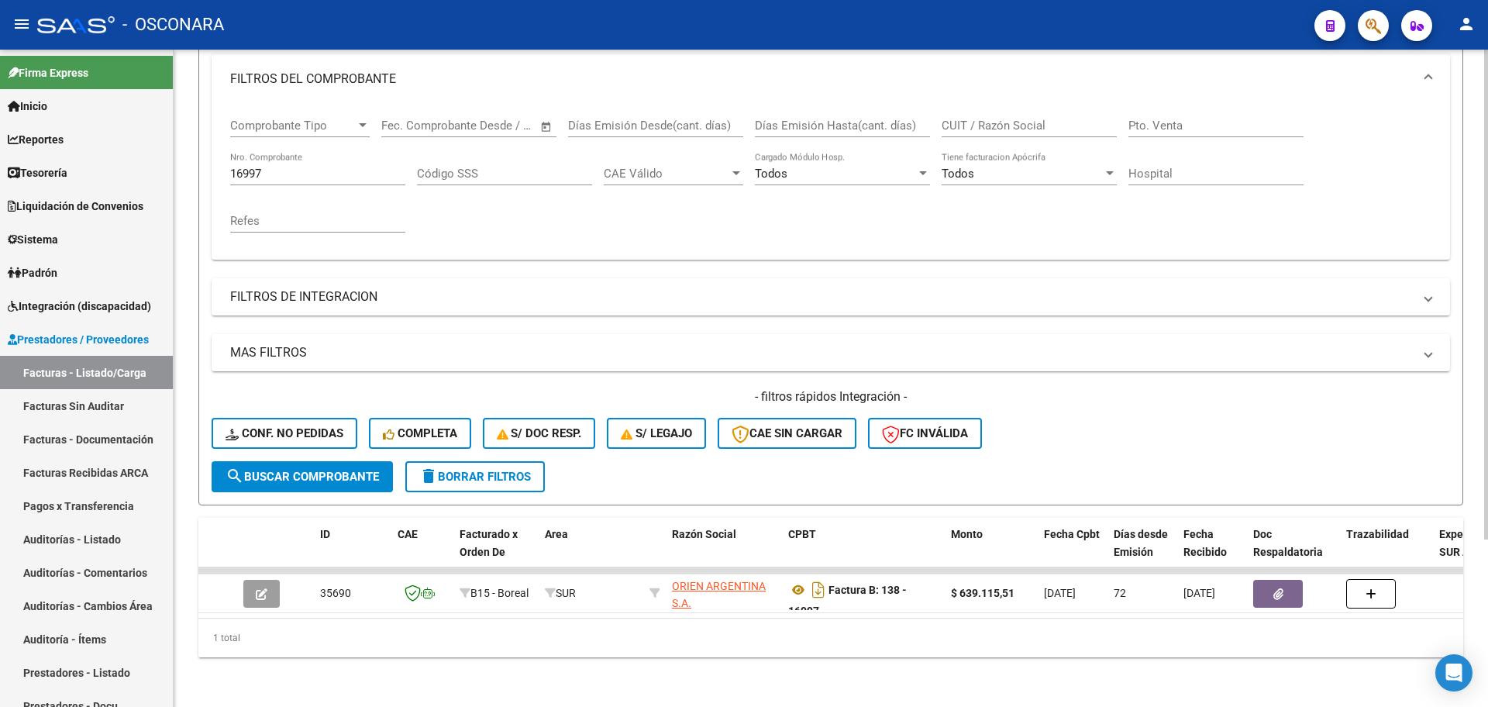
click at [290, 167] on input "16997" at bounding box center [317, 174] width 175 height 14
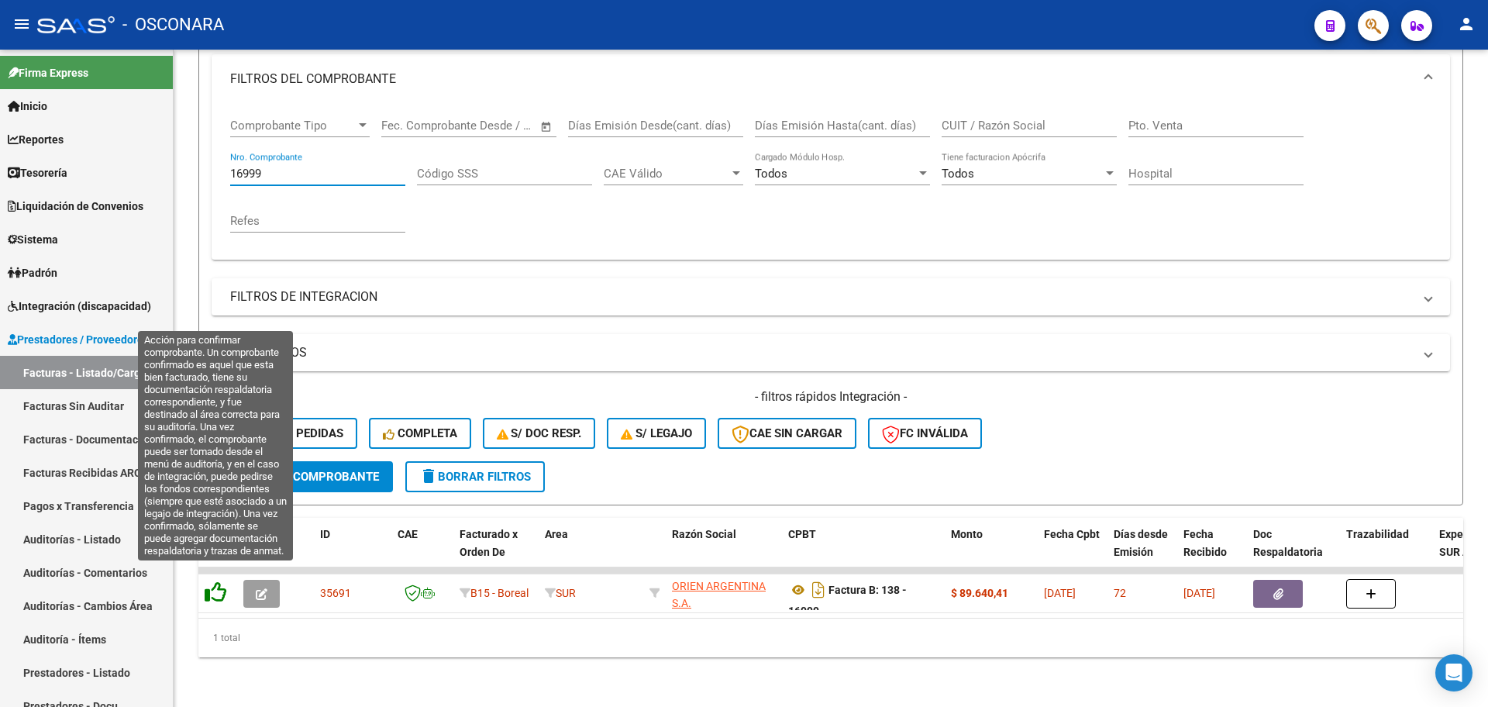
click at [213, 584] on icon at bounding box center [216, 592] width 22 height 22
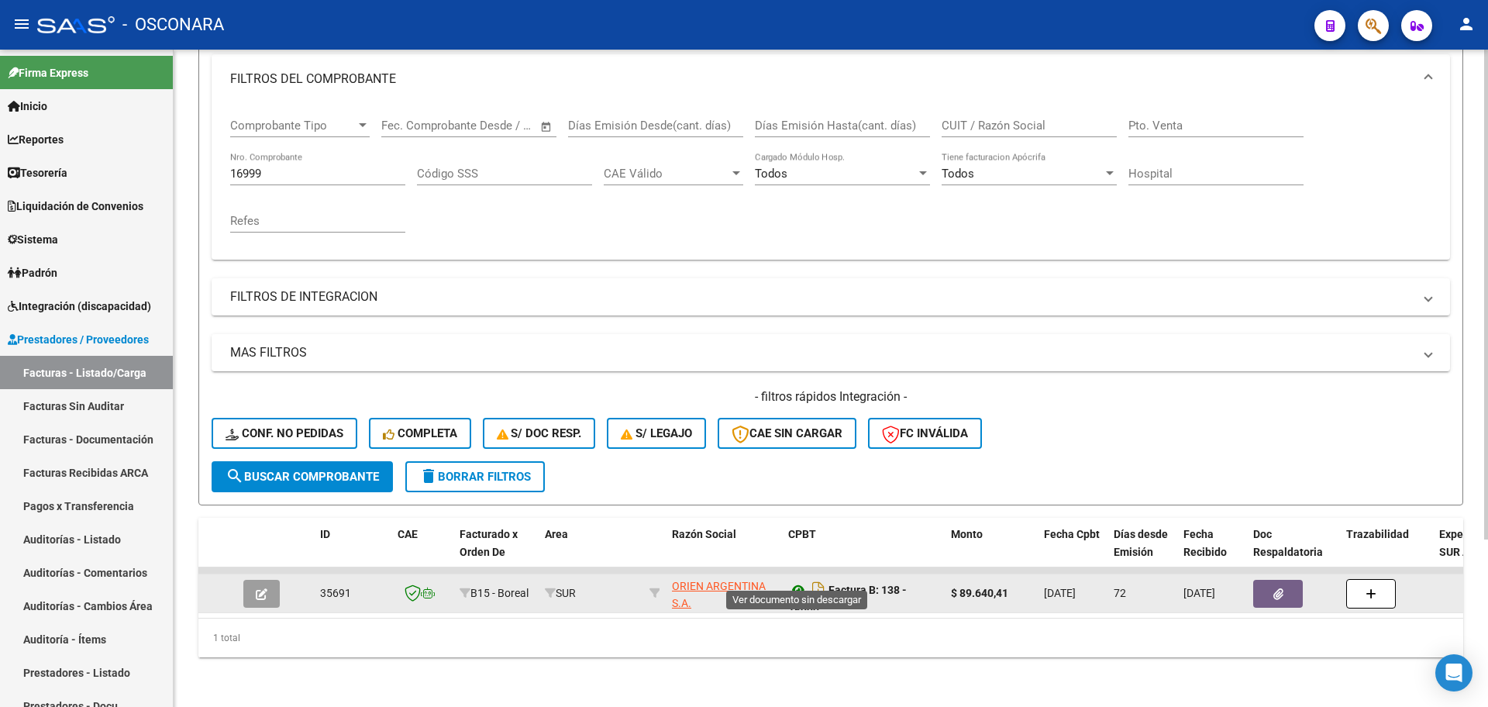
click at [799, 581] on icon at bounding box center [798, 590] width 20 height 19
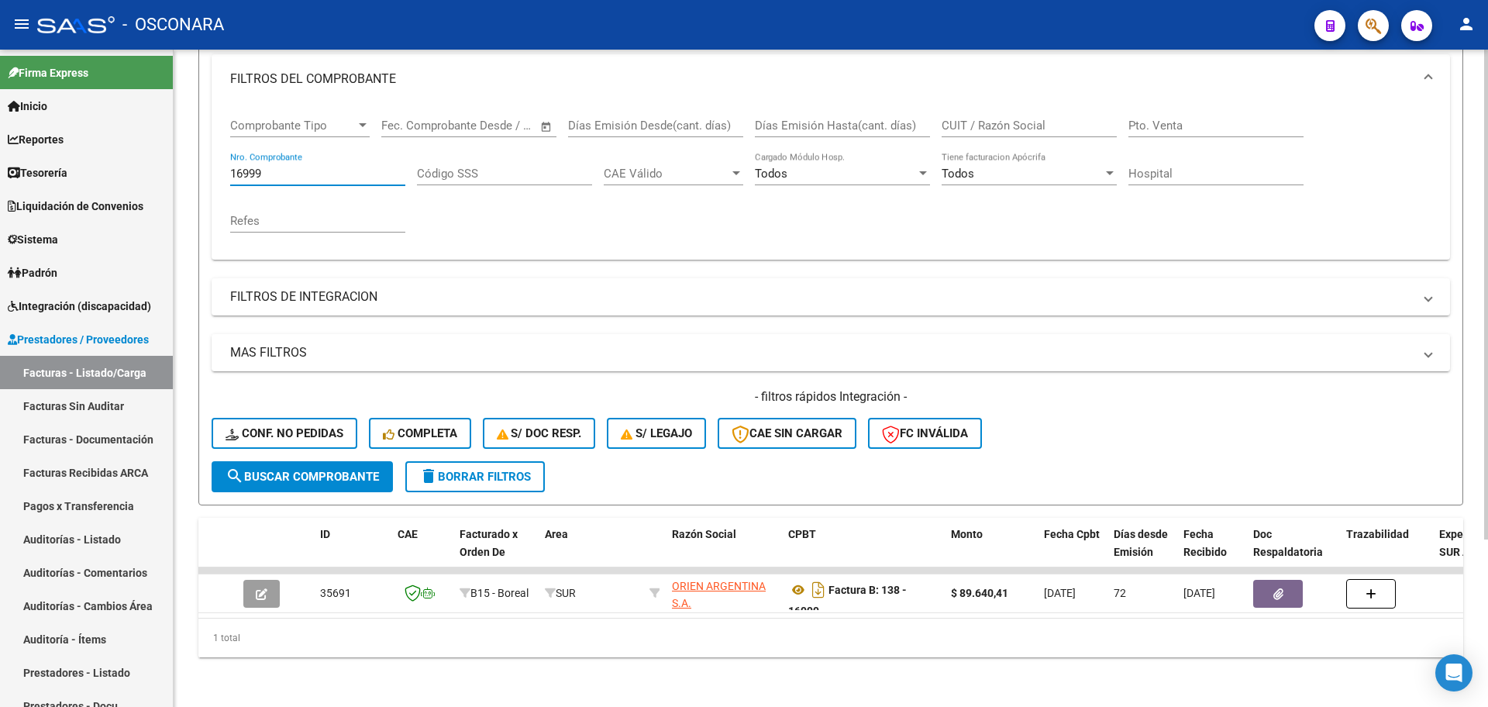
click at [333, 167] on input "16999" at bounding box center [317, 174] width 175 height 14
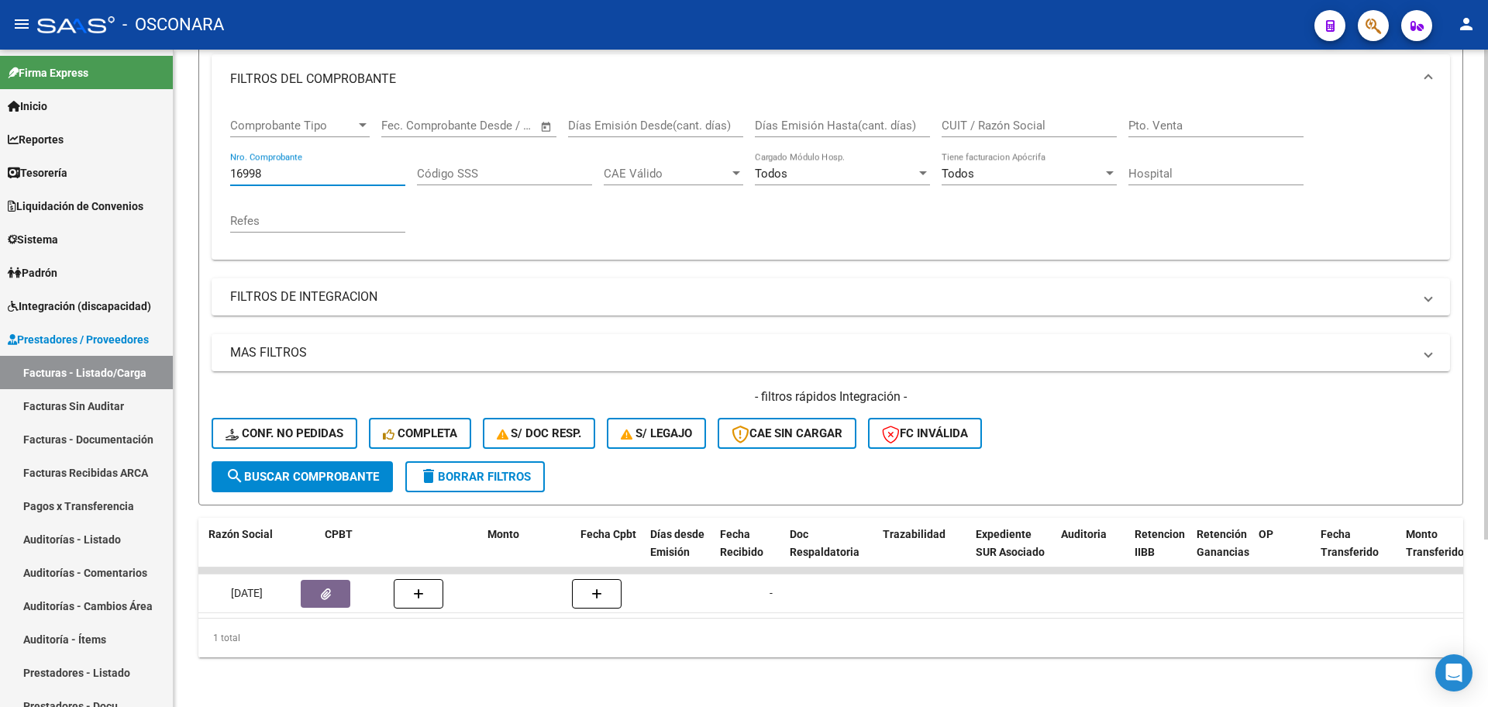
scroll to position [0, 0]
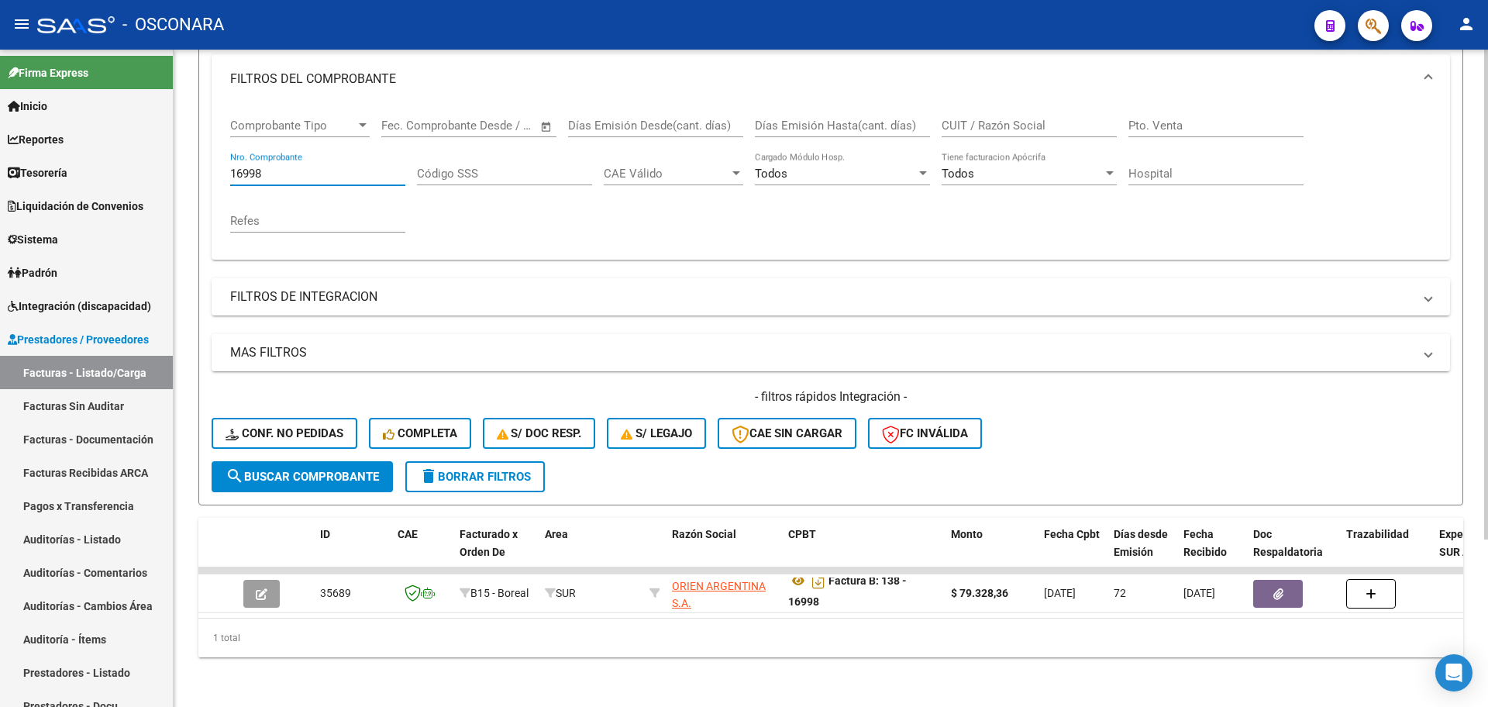
drag, startPoint x: 292, startPoint y: 156, endPoint x: 181, endPoint y: 140, distance: 111.9
click at [181, 140] on div "Video tutorial PRESTADORES -> Listado de CPBTs Emitidos por Prestadores / Prove…" at bounding box center [831, 273] width 1315 height 867
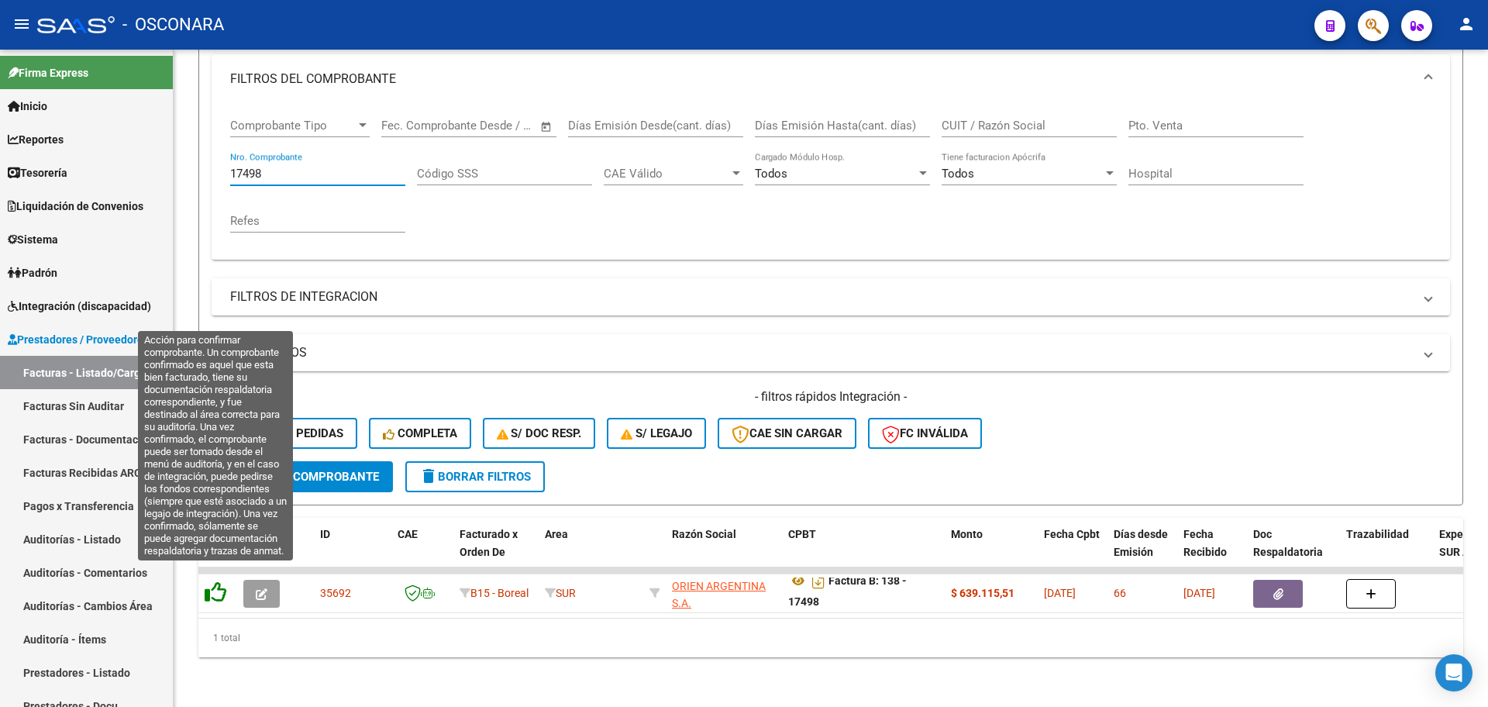
type input "17498"
click at [212, 582] on icon at bounding box center [216, 592] width 22 height 22
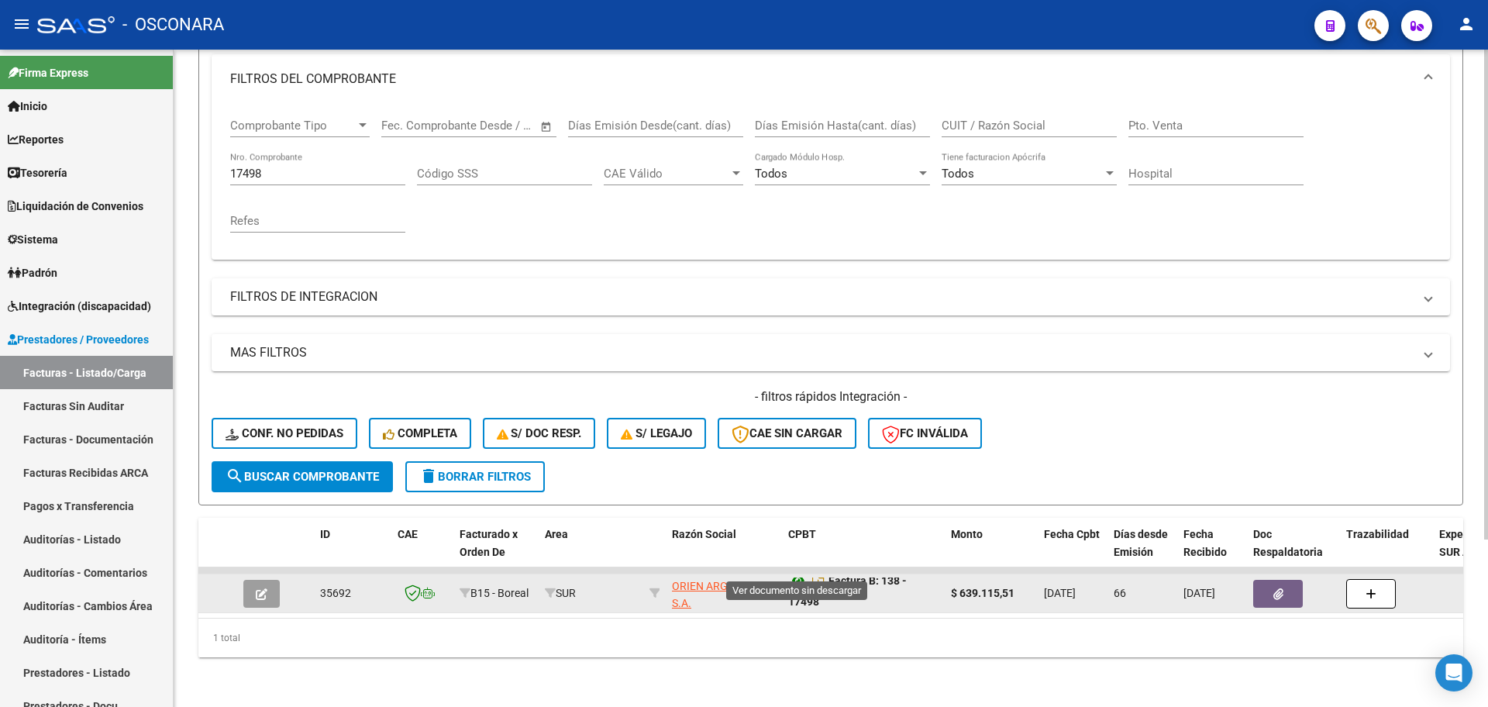
click at [795, 571] on icon at bounding box center [798, 580] width 20 height 19
